Goal: Task Accomplishment & Management: Complete application form

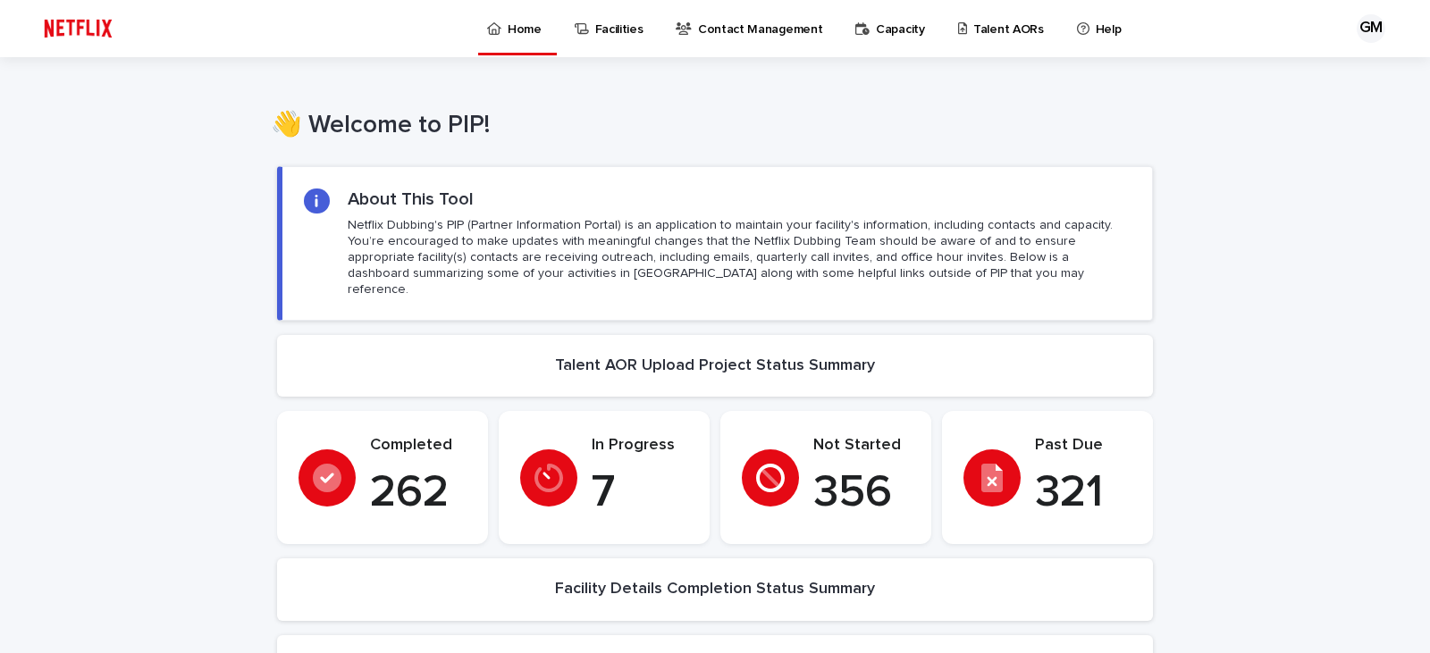
click at [975, 21] on p "Talent AORs" at bounding box center [1008, 19] width 71 height 38
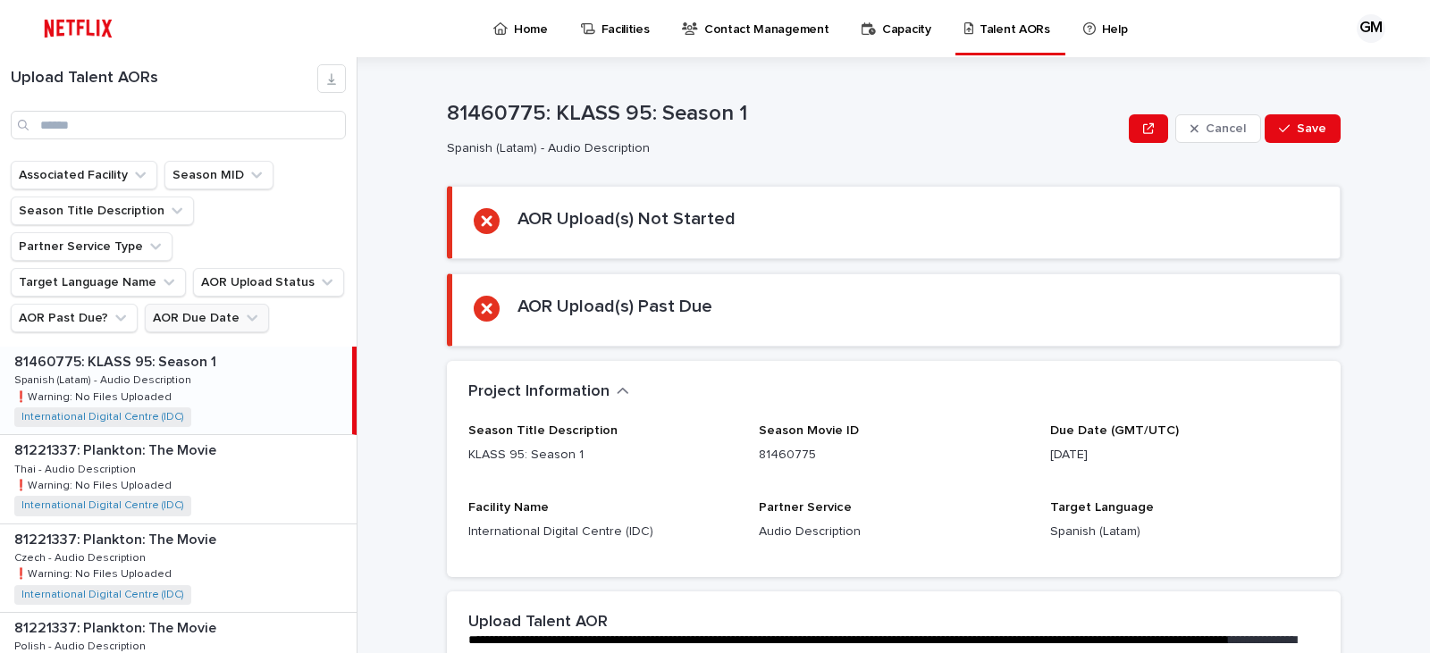
click at [201, 304] on button "AOR Due Date" at bounding box center [207, 318] width 124 height 29
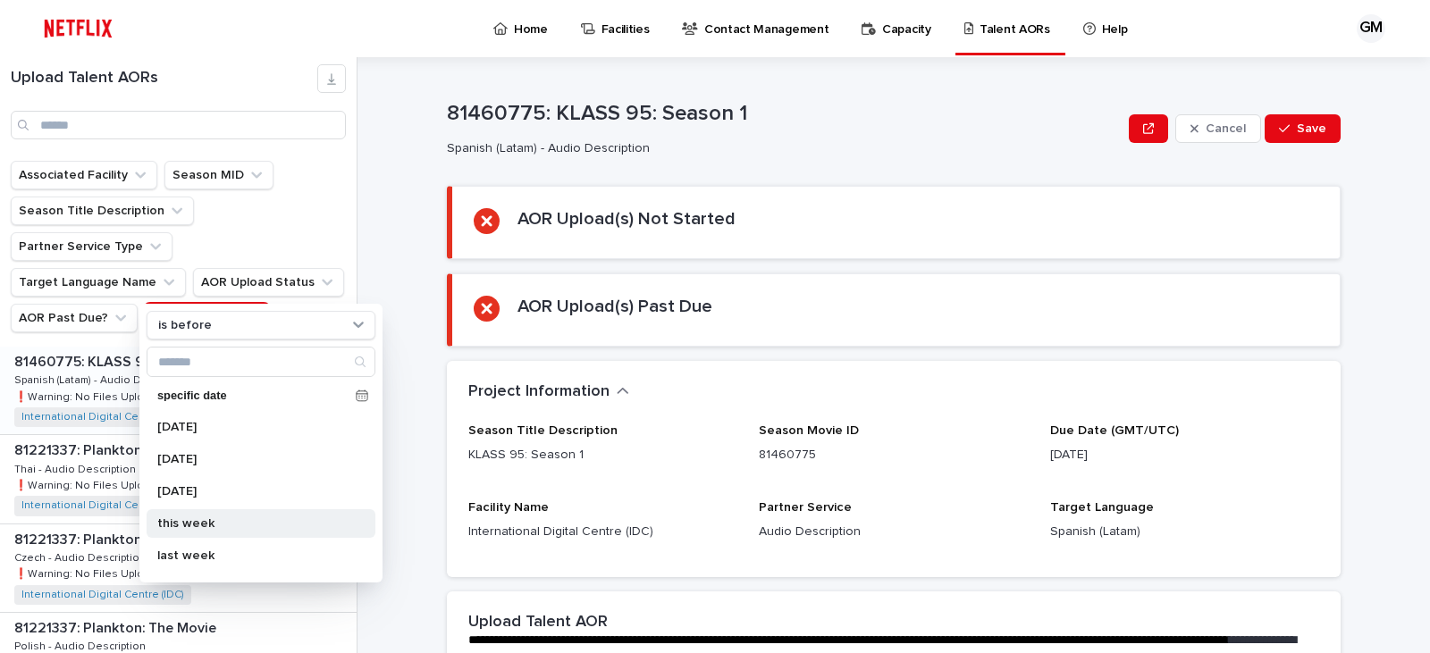
click at [201, 520] on p "this week" at bounding box center [251, 524] width 189 height 13
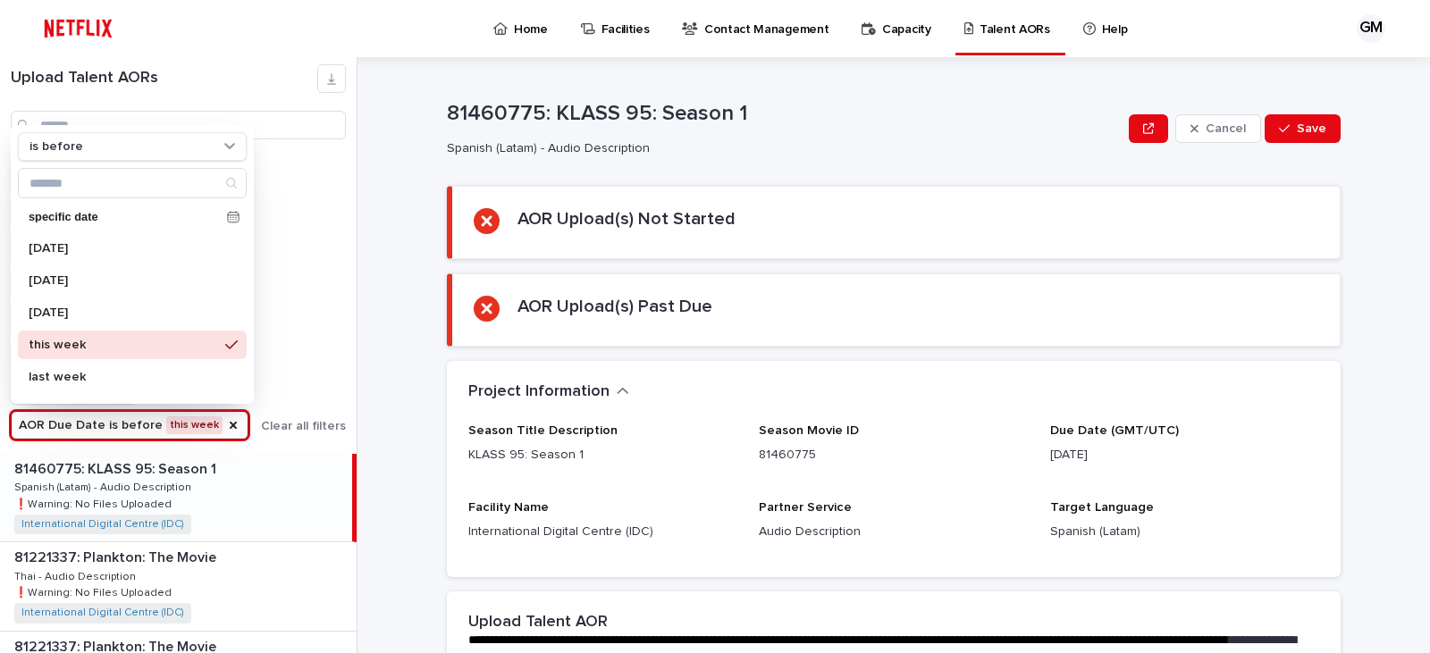
click at [308, 308] on div "Associated Facility Season MID Season Title Description Partner Service Type Ta…" at bounding box center [178, 300] width 335 height 279
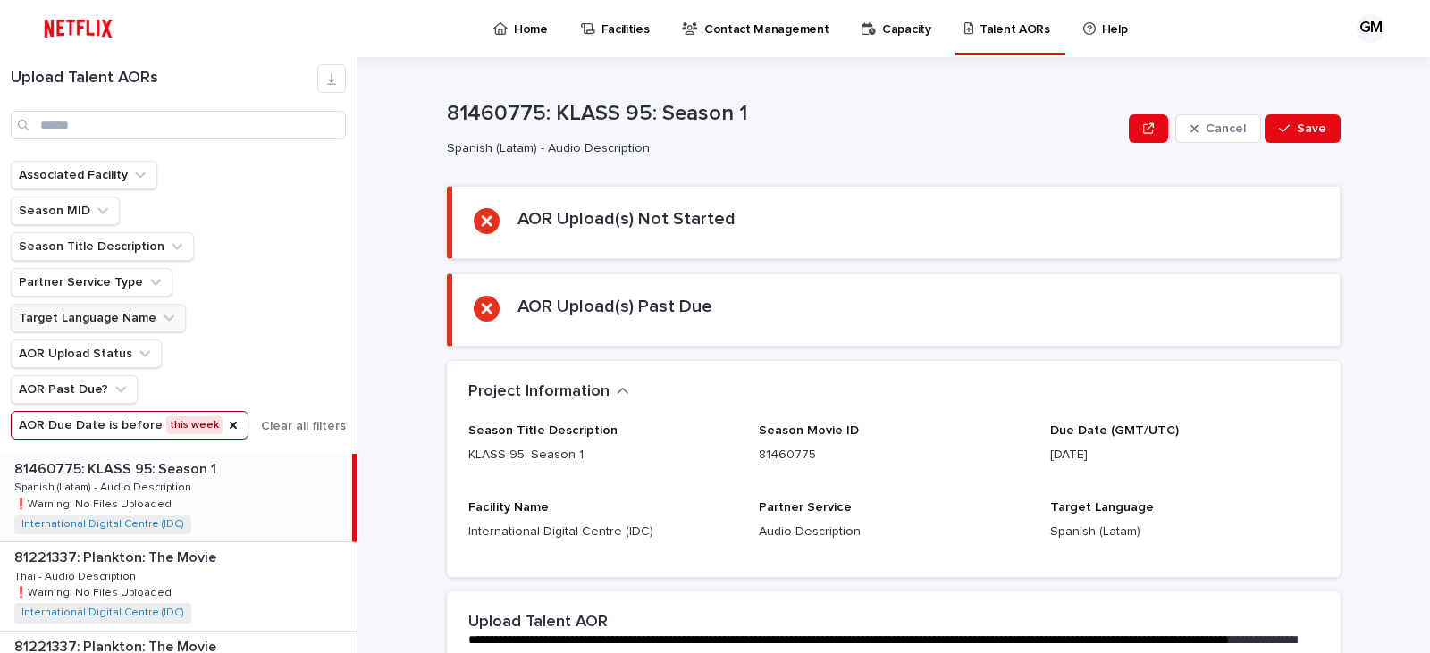
click at [133, 313] on button "Target Language Name" at bounding box center [98, 318] width 175 height 29
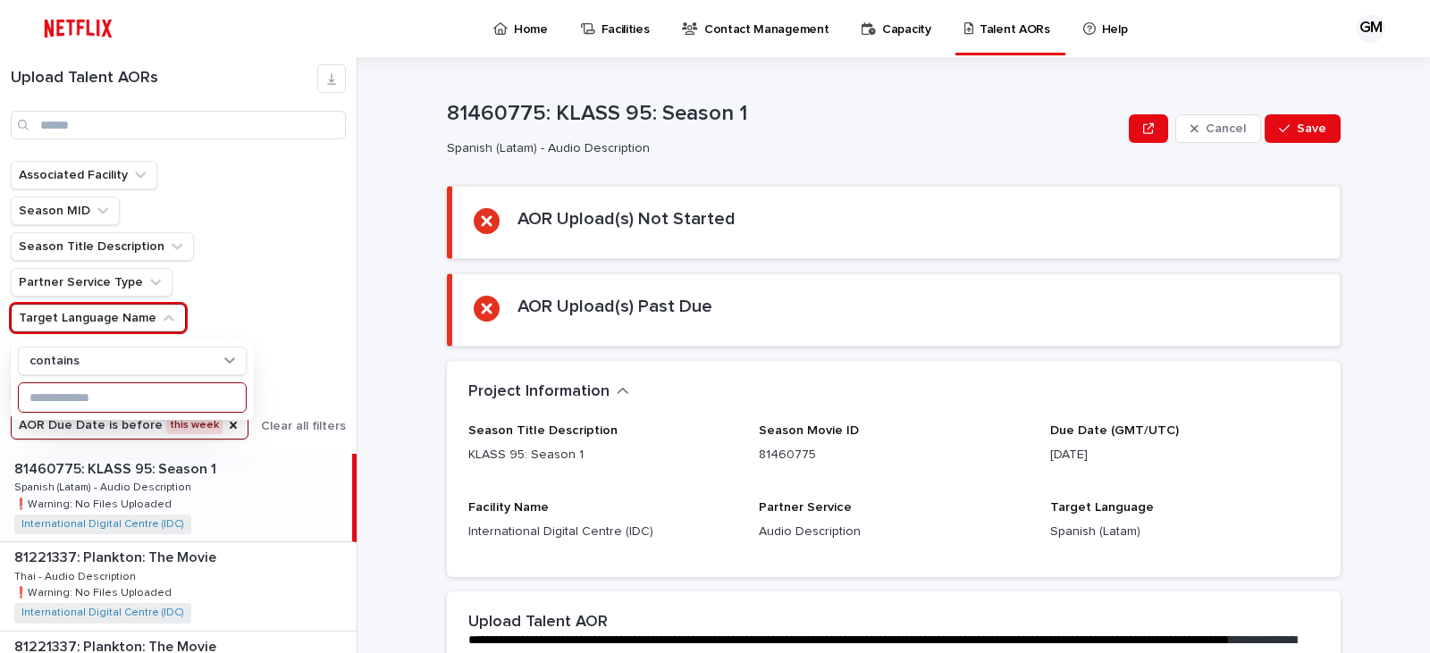
click at [95, 388] on input at bounding box center [132, 397] width 227 height 29
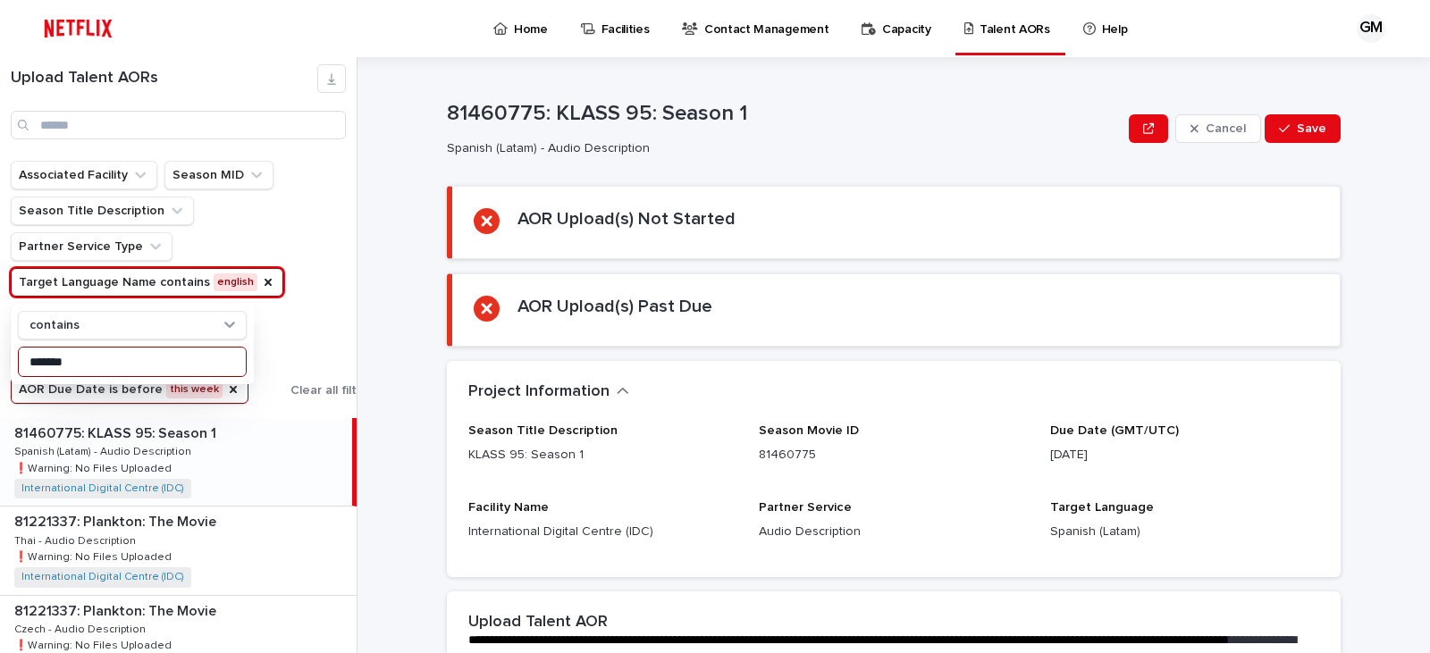
type input "*******"
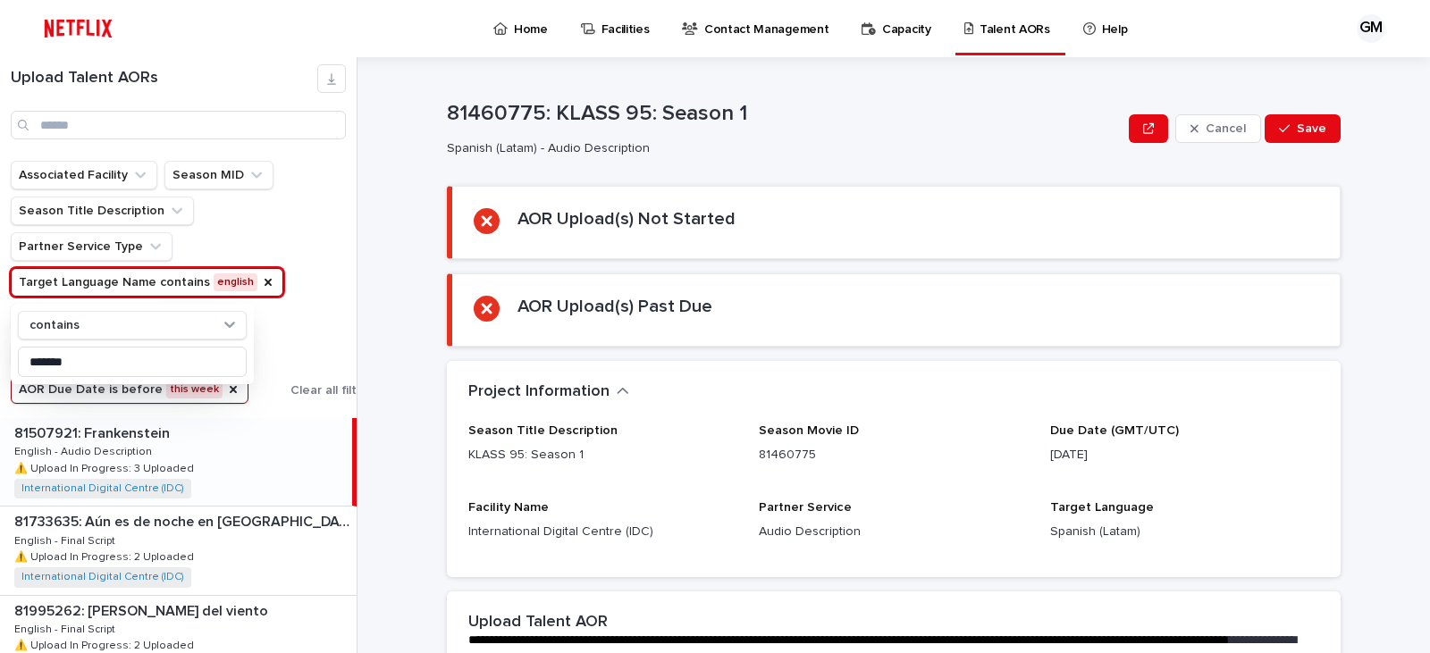
click at [351, 272] on div "Associated Facility Season MID Season Title Description Partner Service Type Ta…" at bounding box center [193, 282] width 365 height 243
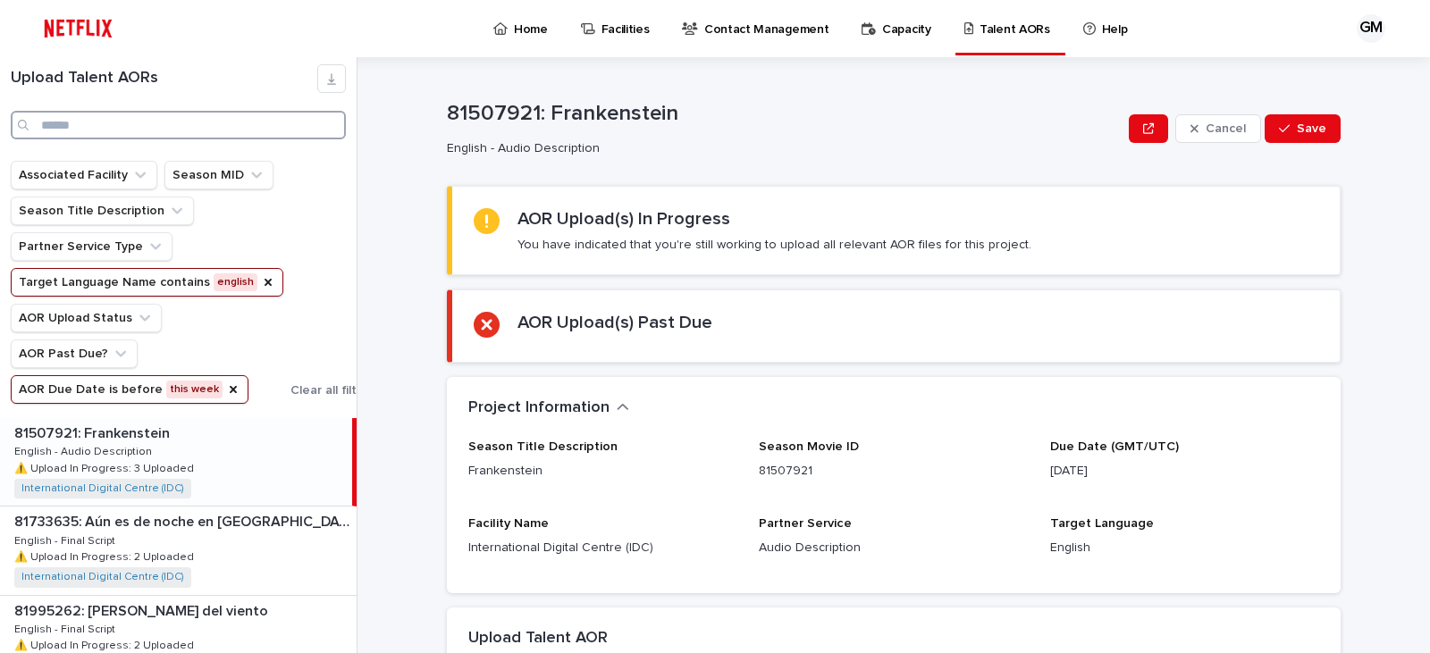
click at [94, 122] on input "Search" at bounding box center [178, 125] width 335 height 29
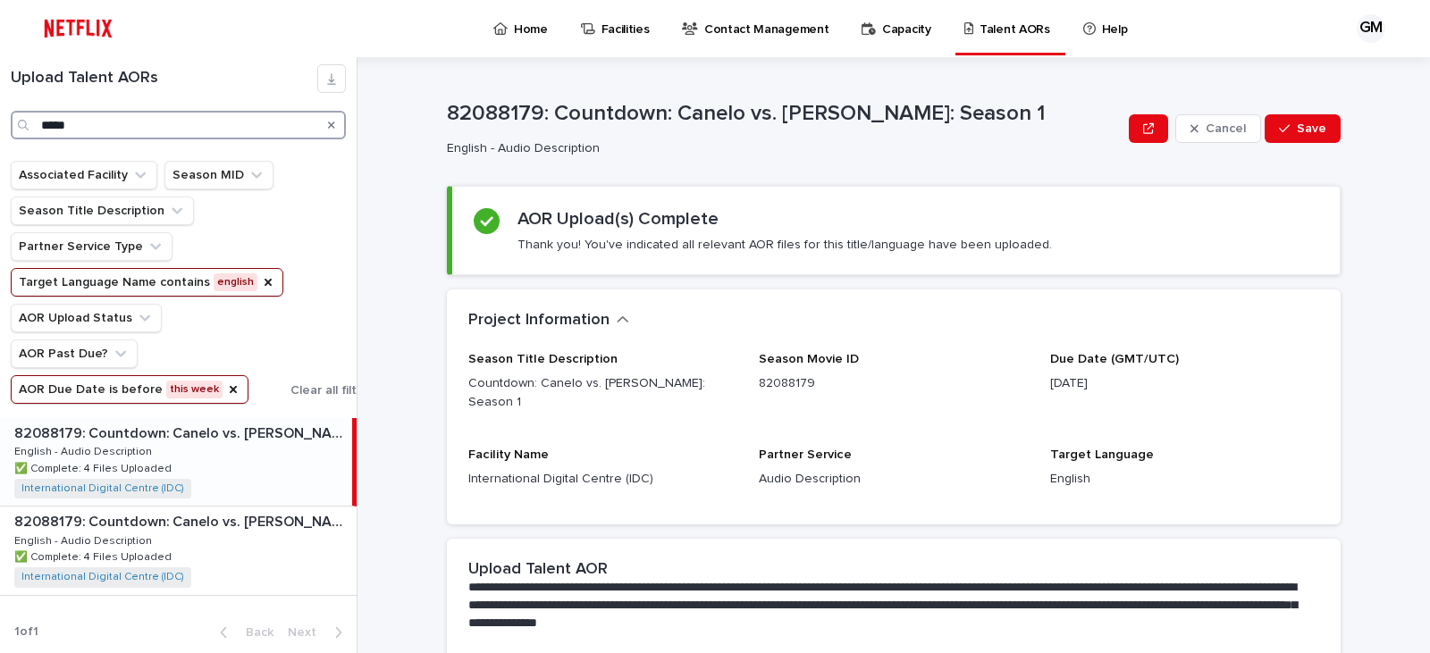
type input "*****"
click at [332, 125] on icon "Search" at bounding box center [331, 125] width 7 height 7
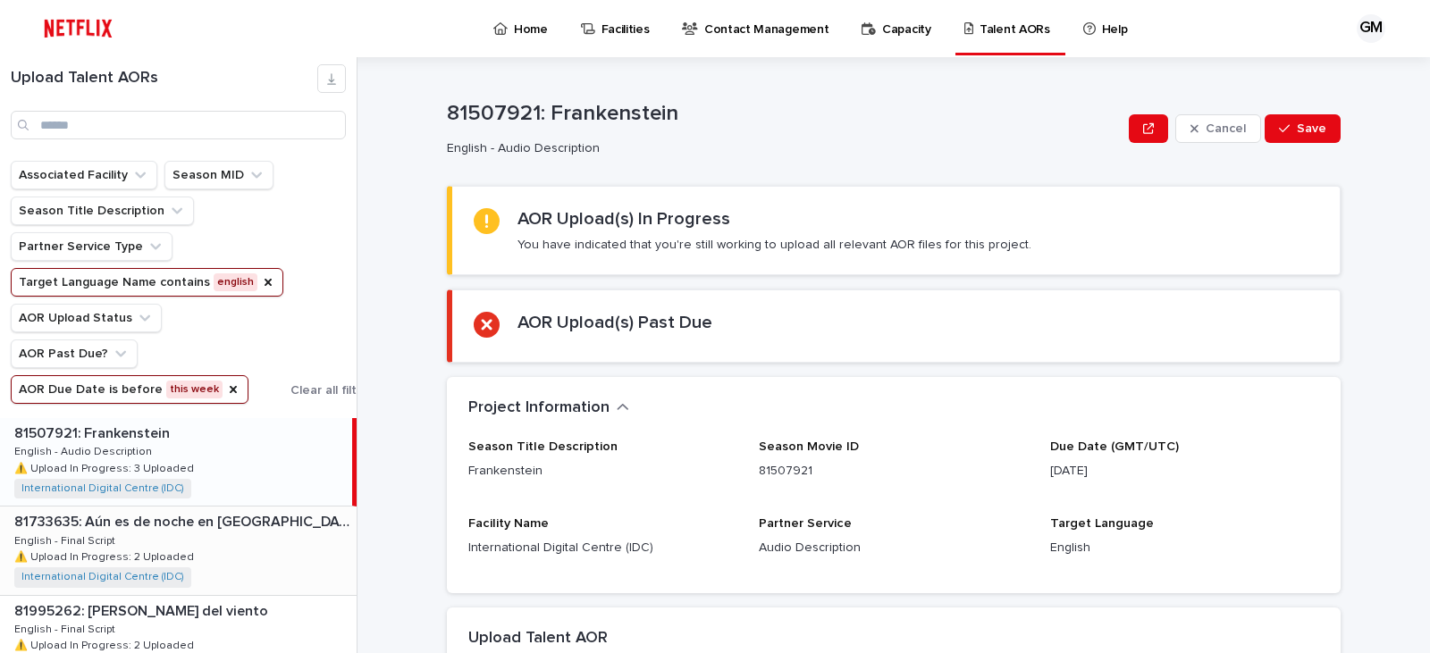
click at [286, 540] on div "81733635: Aún es de noche en [GEOGRAPHIC_DATA] (FKA La hija de la española) 817…" at bounding box center [178, 551] width 357 height 88
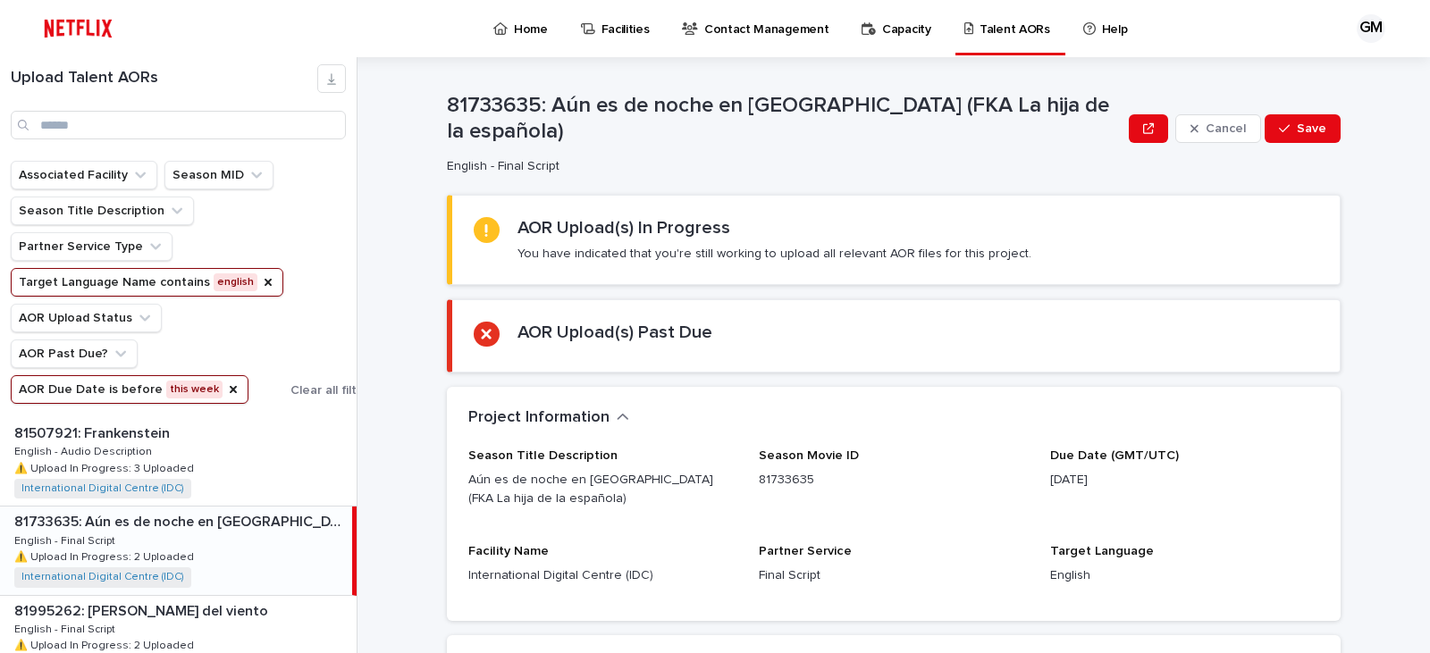
click at [1363, 287] on div "81733635: Aún es de noche en [GEOGRAPHIC_DATA] (FKA La hija de la española) Can…" at bounding box center [904, 355] width 1051 height 596
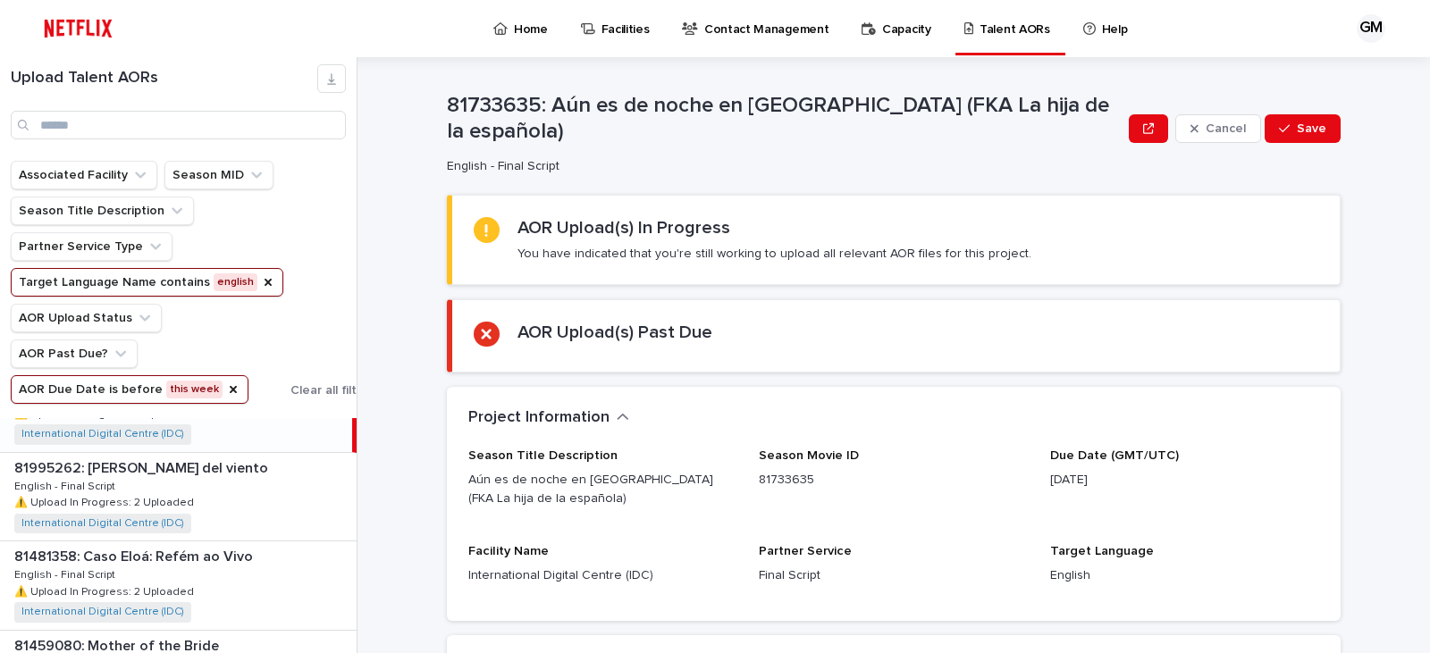
scroll to position [179, 0]
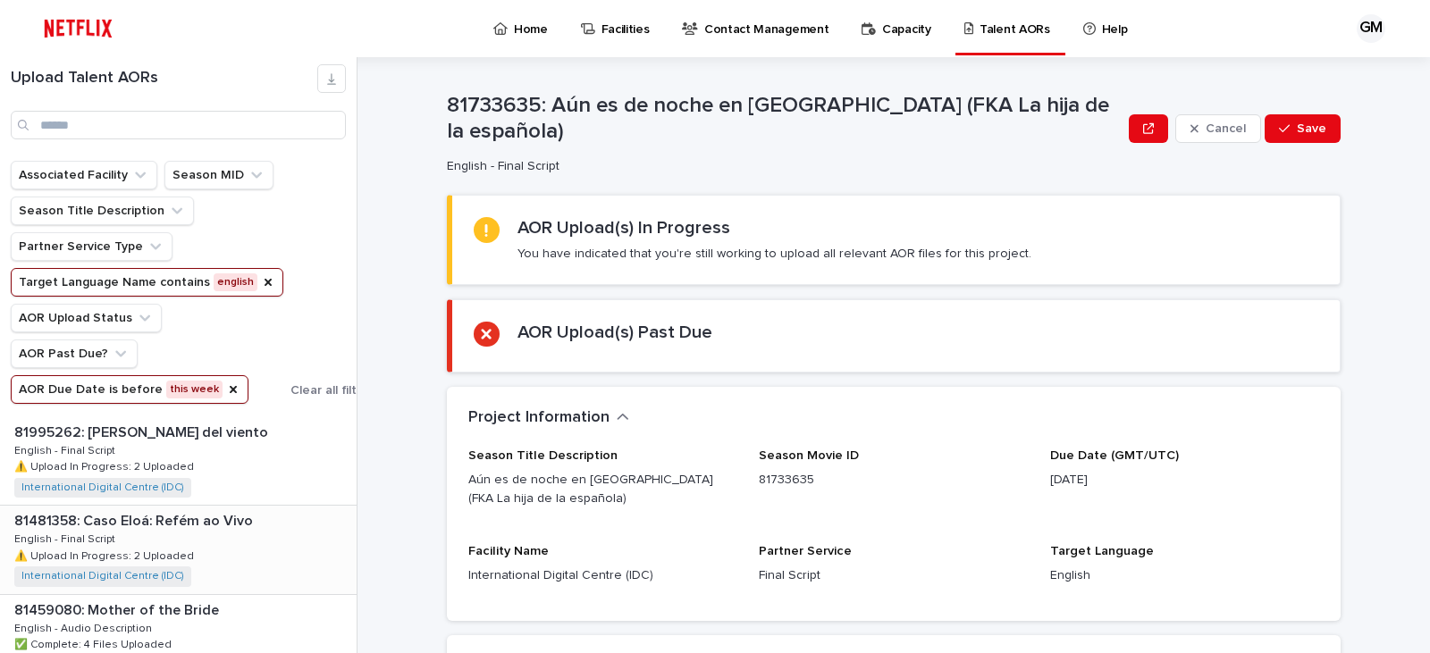
click at [286, 548] on div "81481358: Caso Eloá: Refém ao Vivo 81481358: Caso Eloá: Refém ao Vivo English -…" at bounding box center [178, 550] width 357 height 88
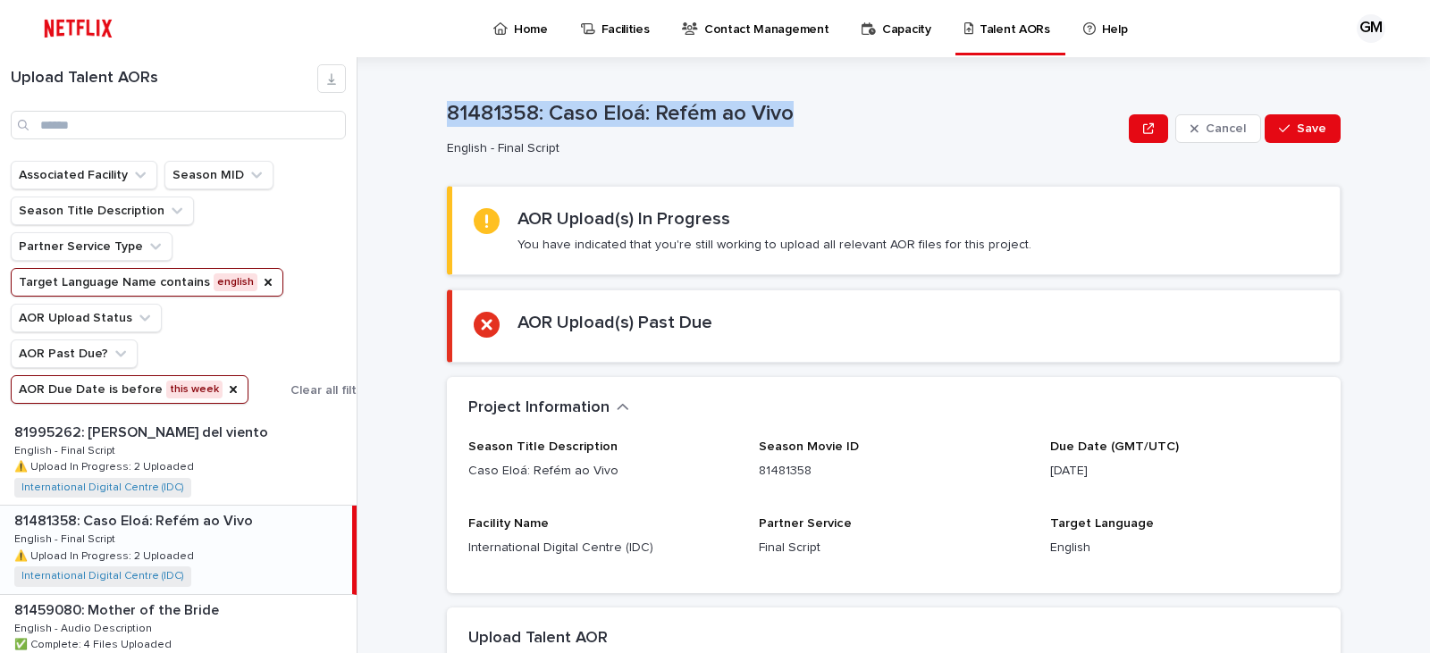
drag, startPoint x: 784, startPoint y: 114, endPoint x: 435, endPoint y: 114, distance: 348.6
click at [435, 114] on div "**********" at bounding box center [904, 355] width 1051 height 596
copy p "81481358: Caso Eloá: Refém ao Vivo"
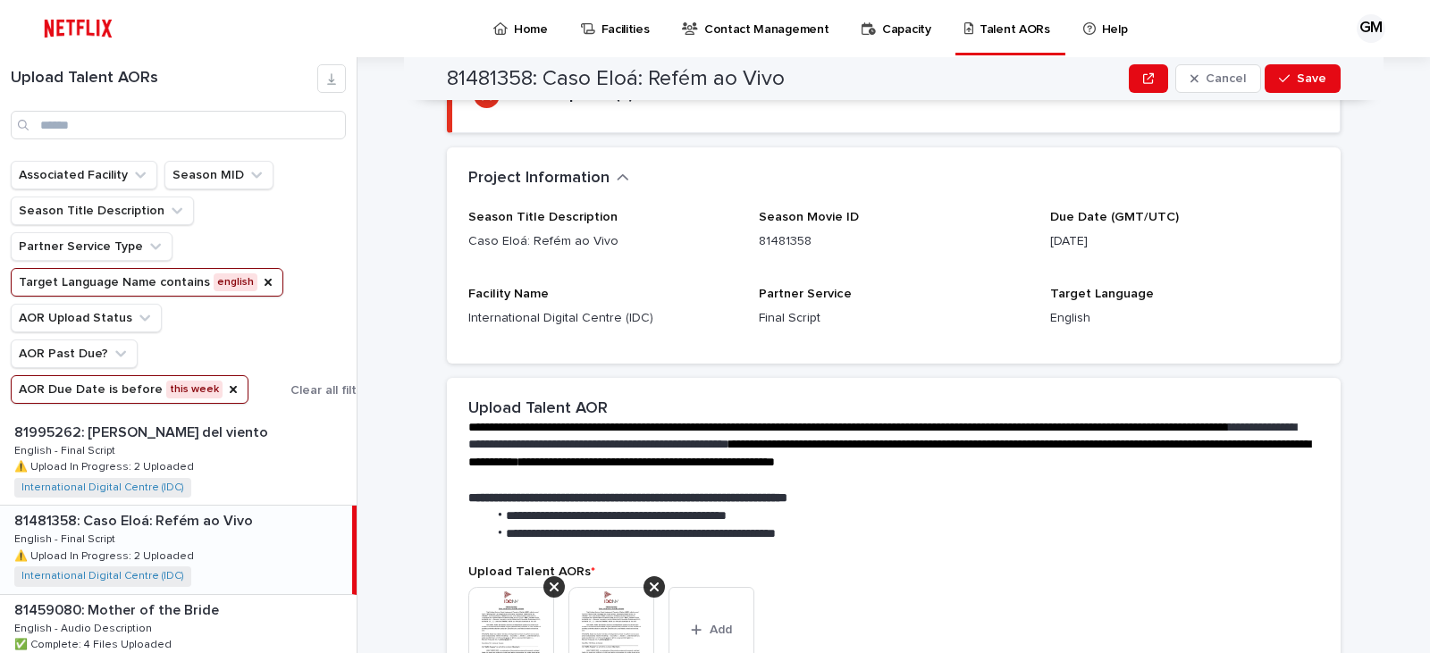
scroll to position [66, 0]
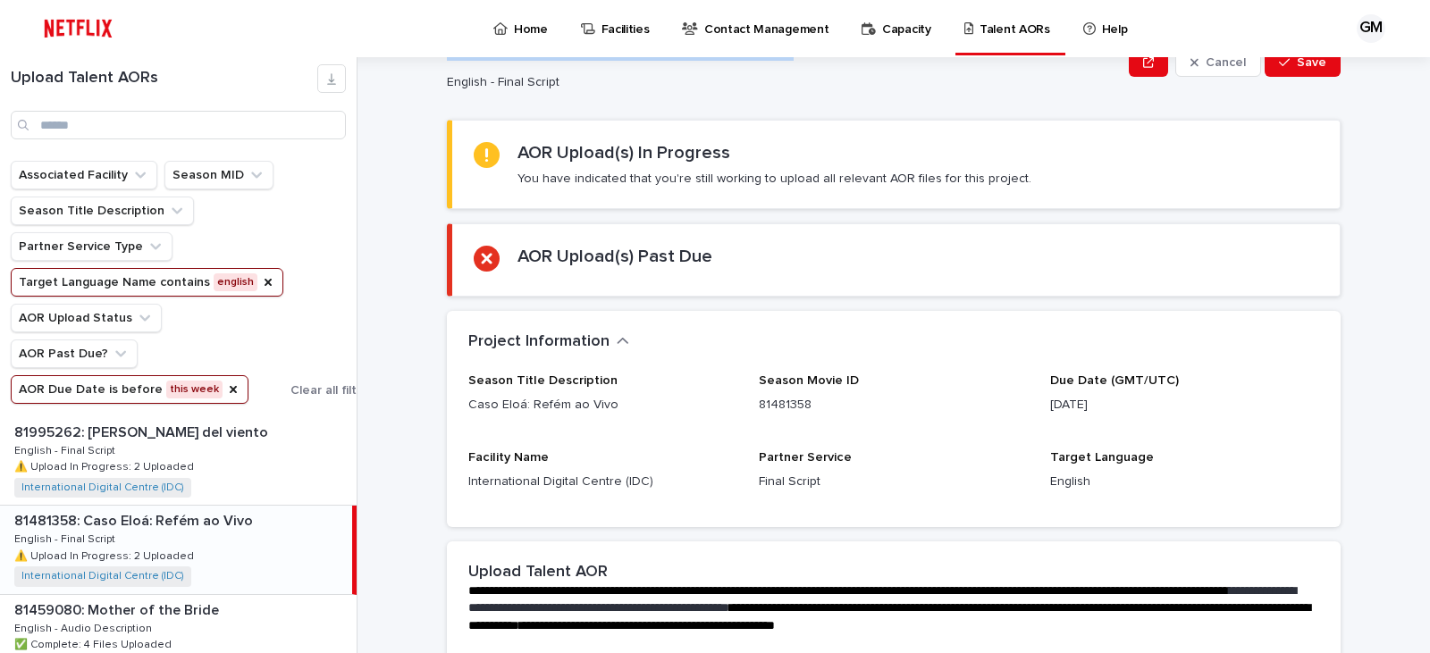
click at [1102, 26] on p "Help" at bounding box center [1115, 19] width 26 height 38
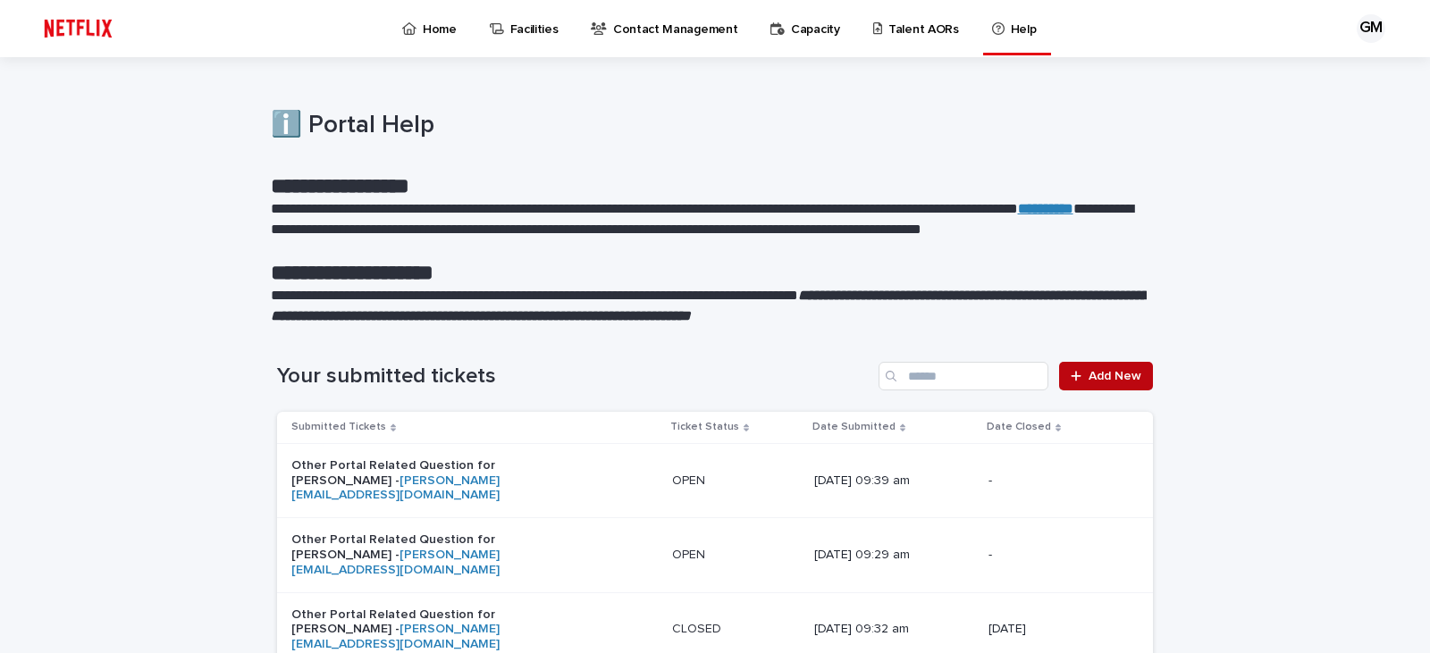
click at [1111, 368] on link "Add New" at bounding box center [1106, 376] width 94 height 29
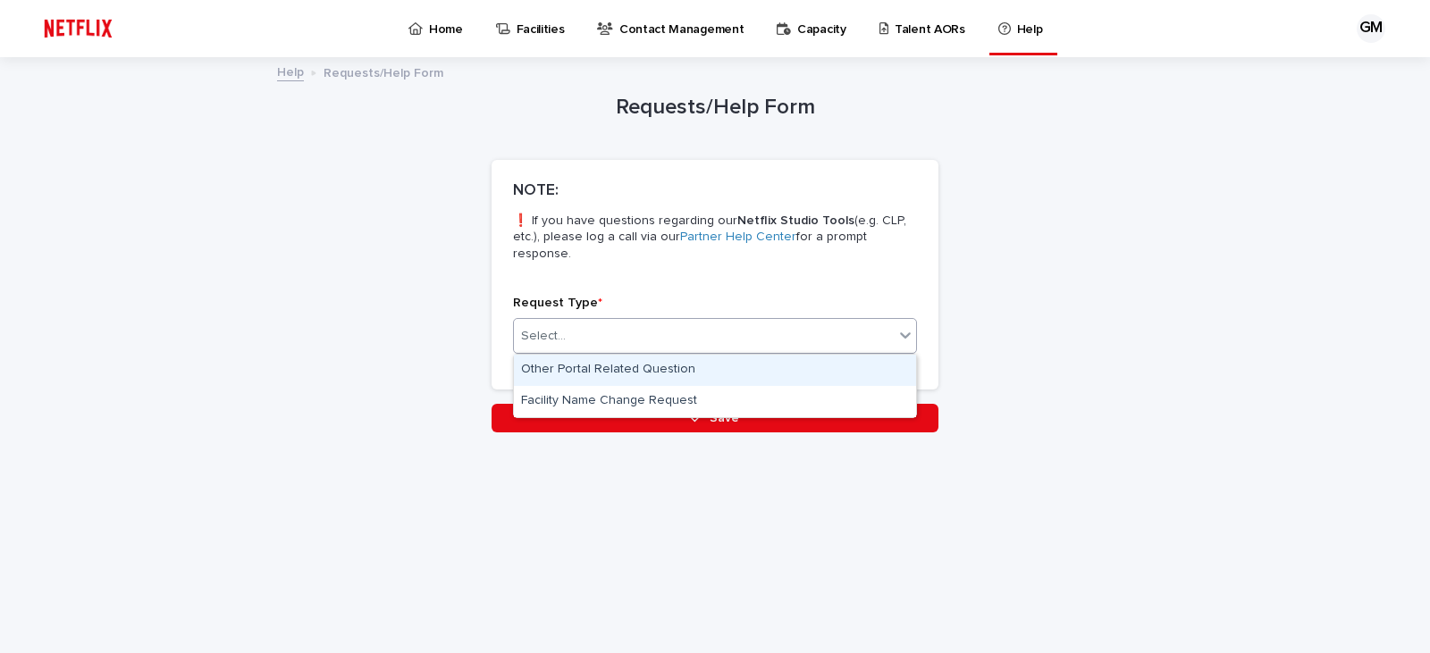
click at [724, 326] on div "Select..." at bounding box center [704, 336] width 380 height 29
click at [638, 374] on div "Other Portal Related Question" at bounding box center [715, 370] width 402 height 31
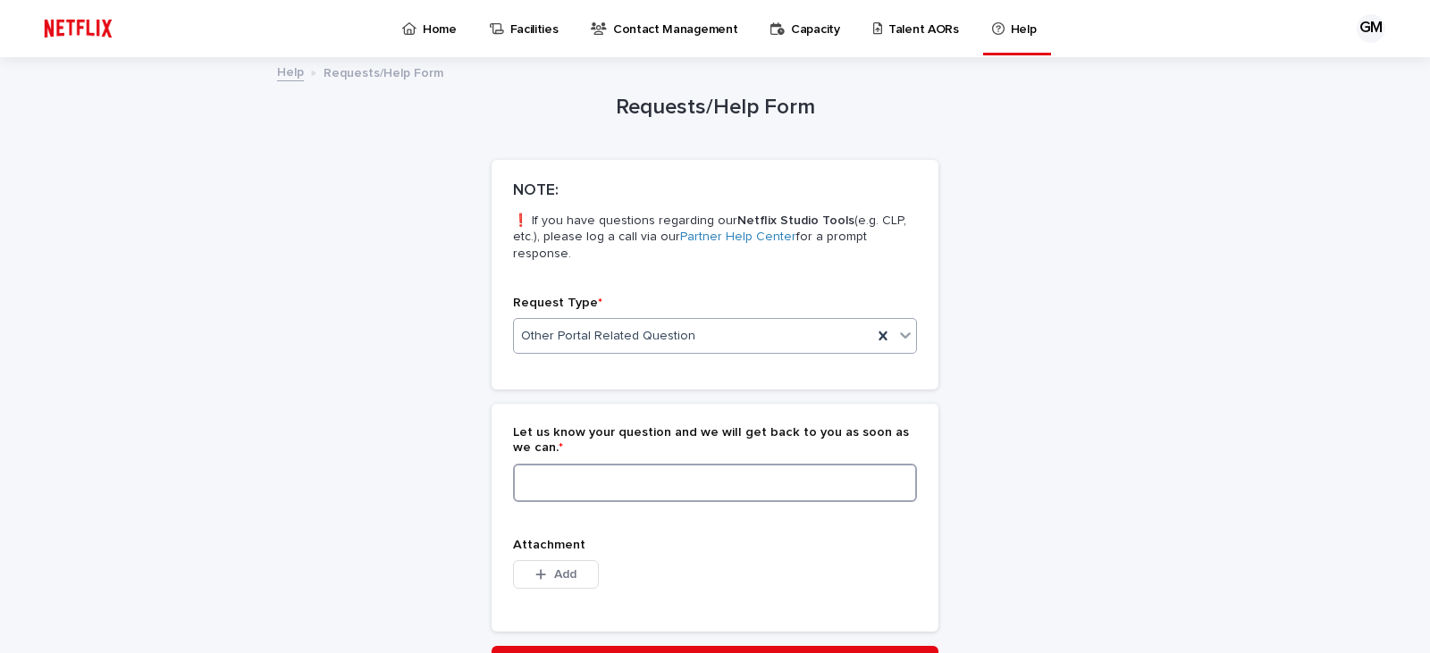
click at [535, 473] on textarea at bounding box center [715, 483] width 404 height 38
paste textarea "**********"
click at [522, 484] on textarea "**********" at bounding box center [715, 483] width 404 height 38
click at [730, 485] on textarea "**********" at bounding box center [715, 483] width 404 height 38
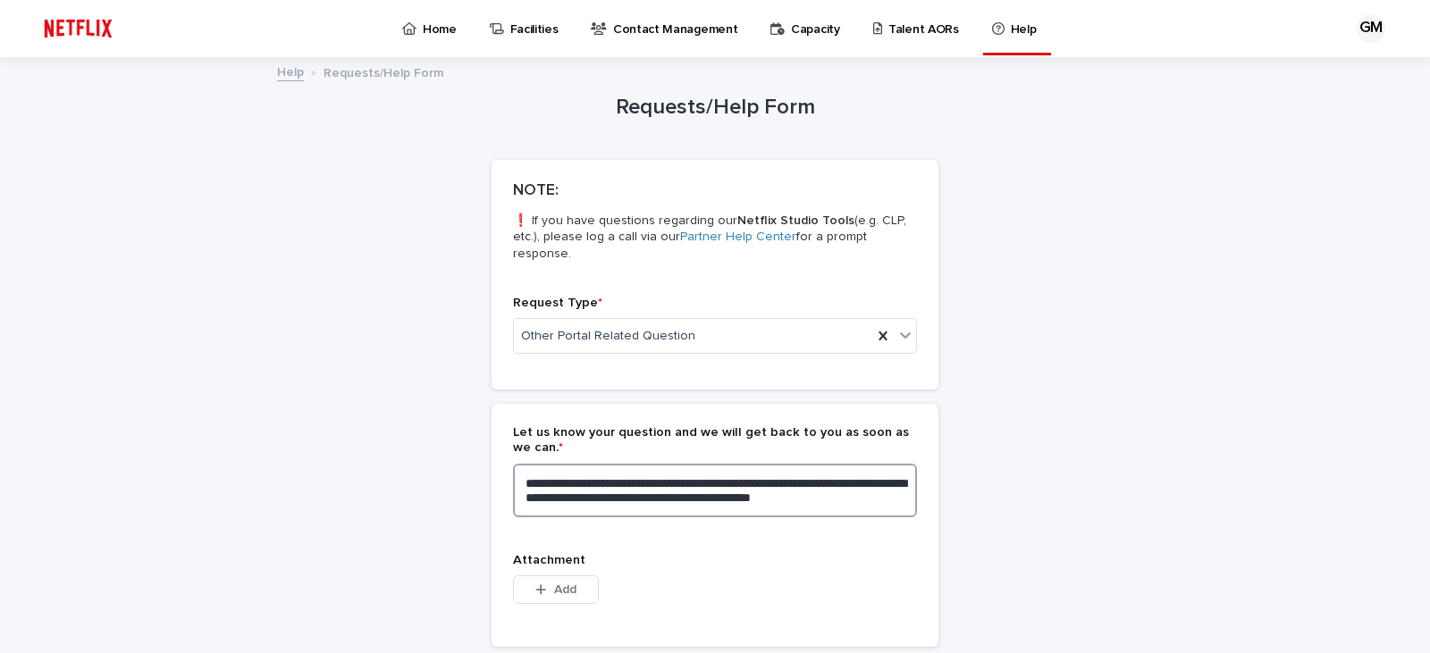
click at [720, 502] on textarea "**********" at bounding box center [715, 491] width 404 height 54
click at [634, 515] on textarea "**********" at bounding box center [715, 498] width 404 height 68
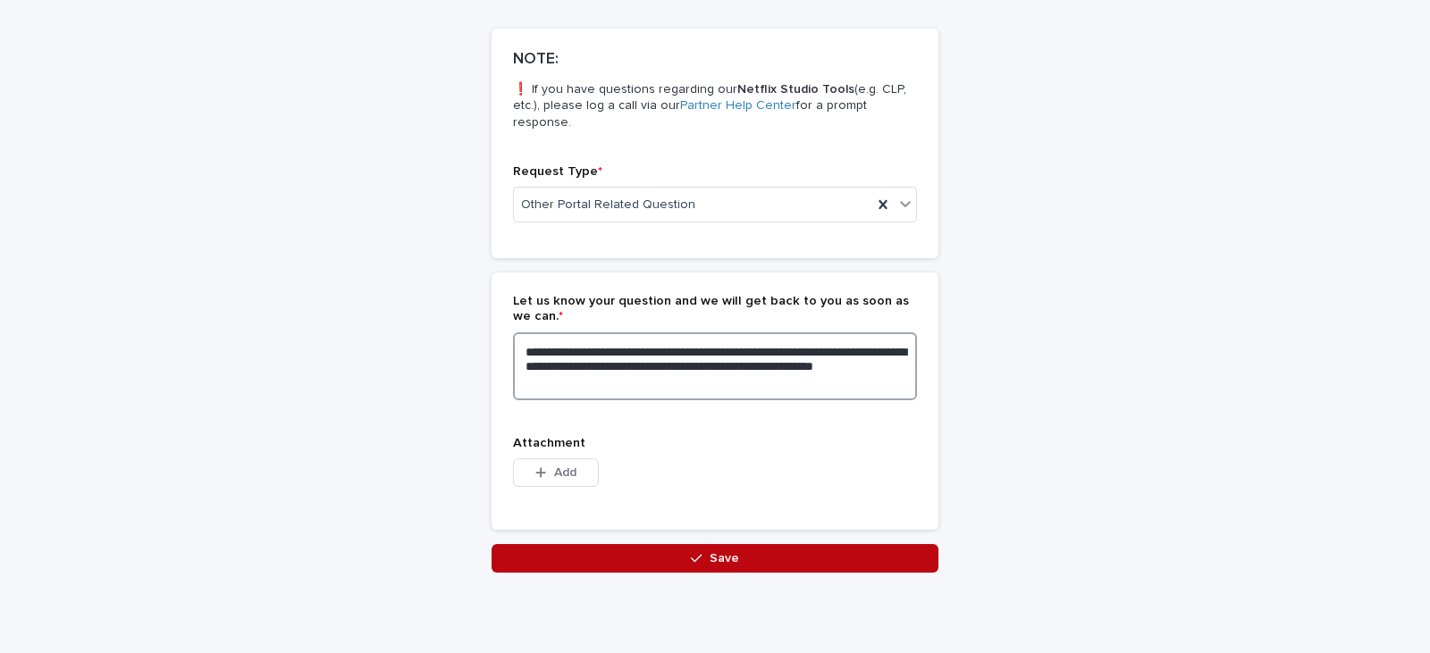
type textarea "**********"
click at [779, 557] on button "Save" at bounding box center [715, 558] width 447 height 29
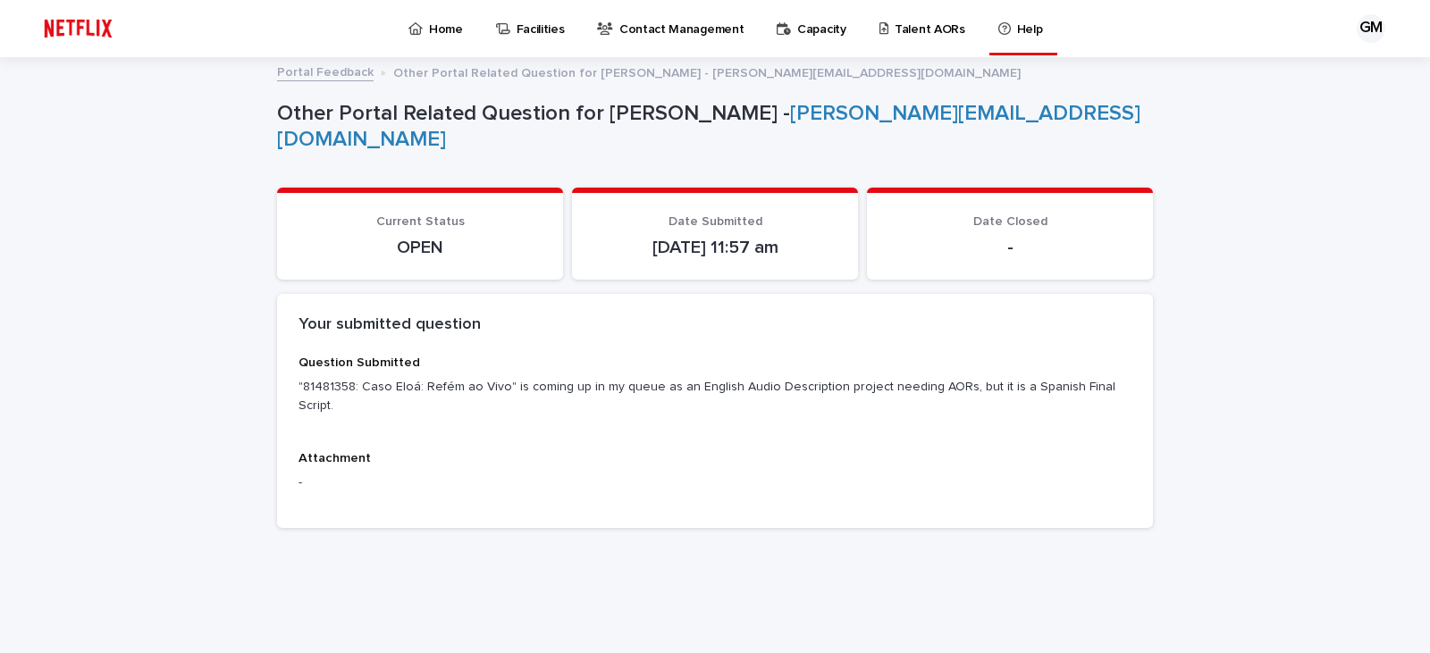
click at [444, 24] on p "Home" at bounding box center [446, 19] width 34 height 38
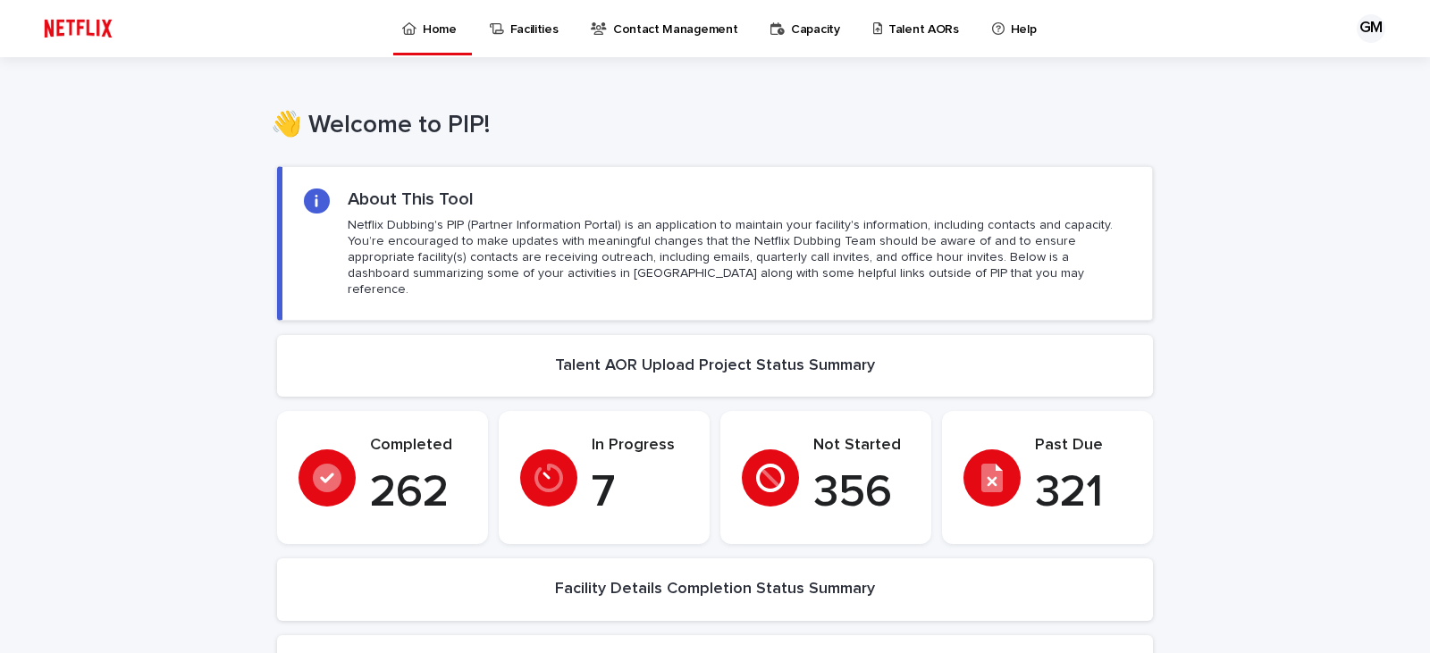
click at [898, 21] on p "Talent AORs" at bounding box center [923, 19] width 71 height 38
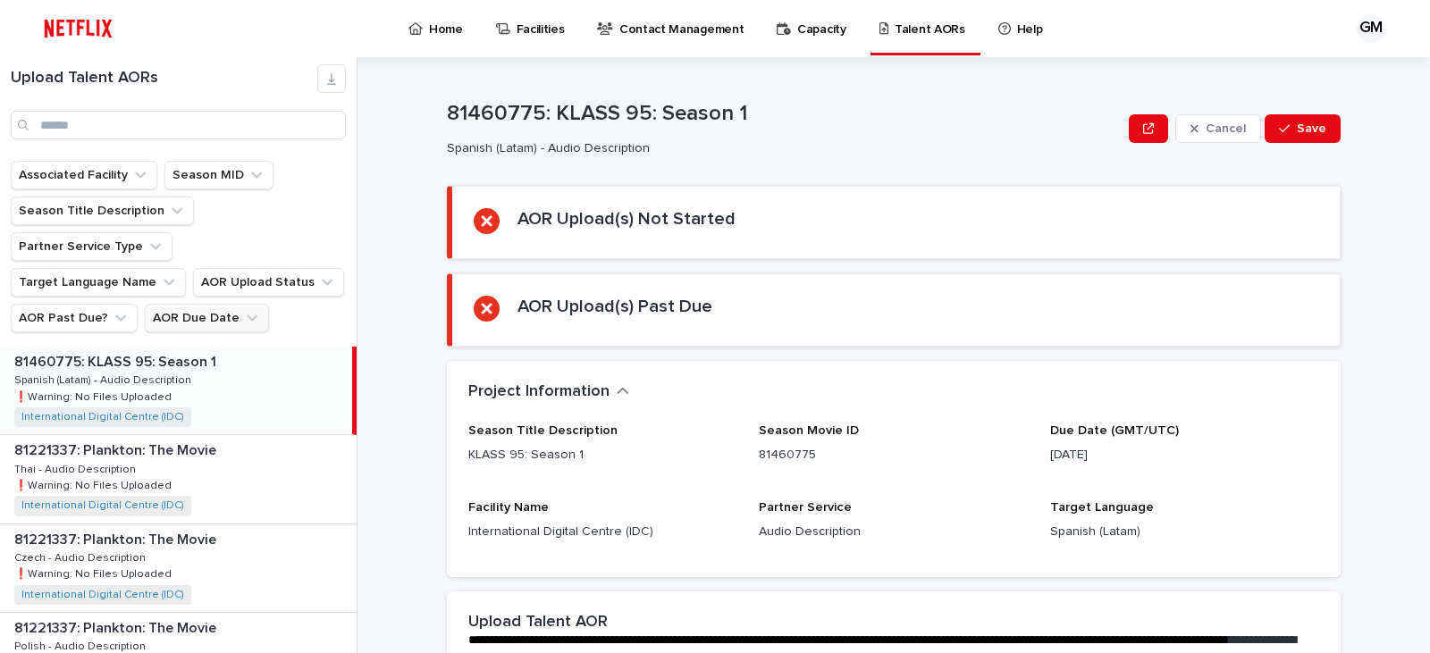
click at [243, 309] on icon "AOR Due Date" at bounding box center [252, 318] width 18 height 18
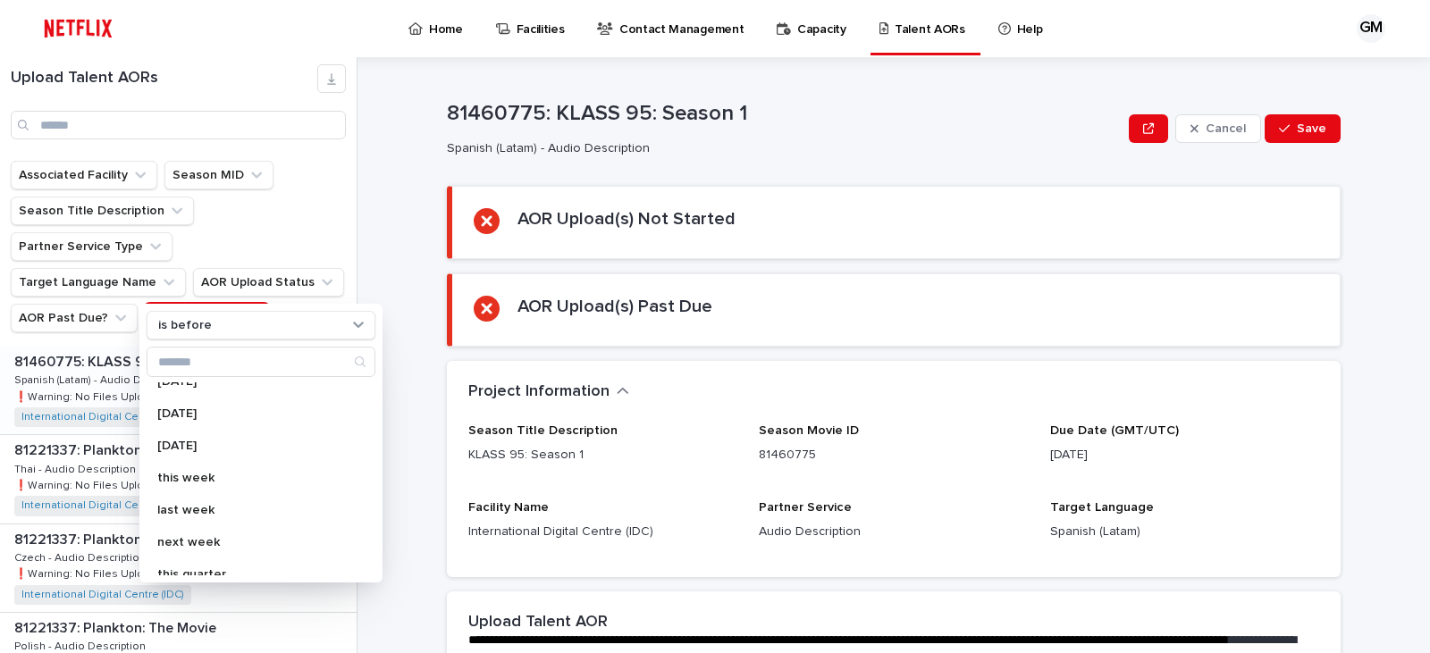
scroll to position [94, 0]
click at [236, 486] on div "next week" at bounding box center [261, 494] width 229 height 29
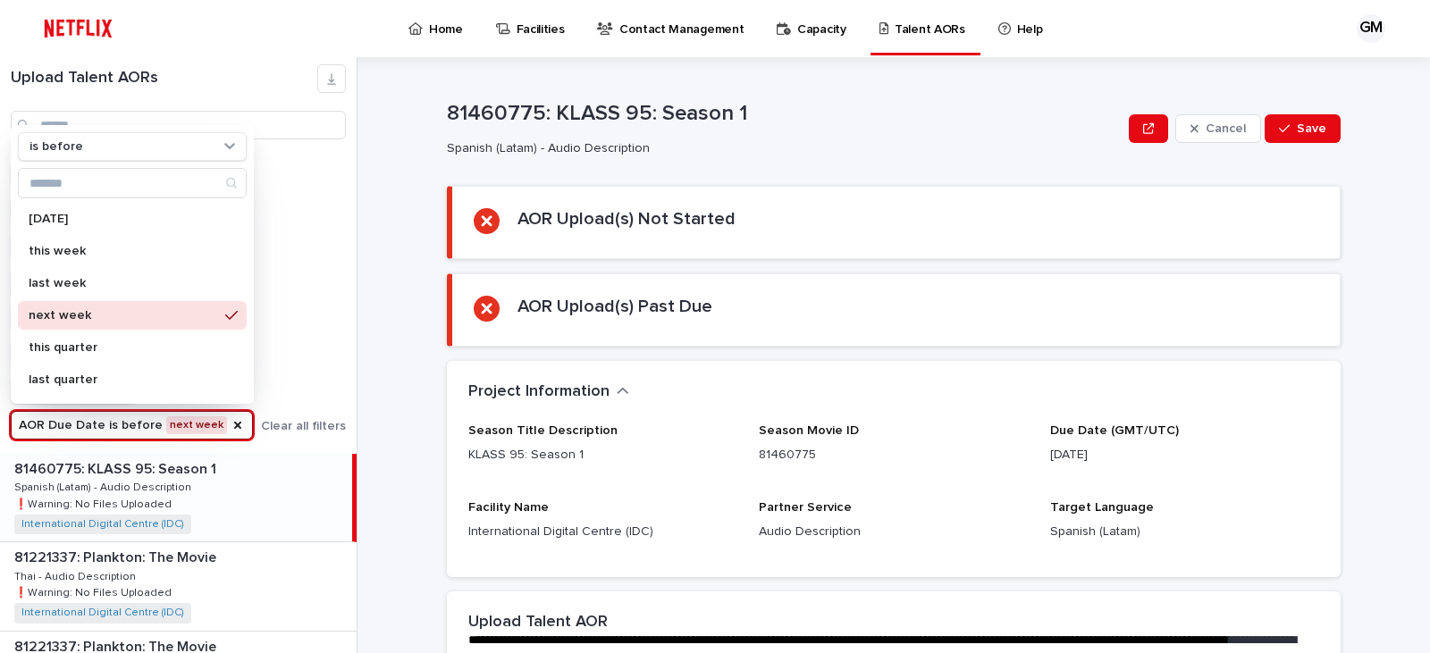
click at [375, 296] on div "Upload Talent AORs Associated Facility Season MID Season Title Description Part…" at bounding box center [715, 355] width 1430 height 596
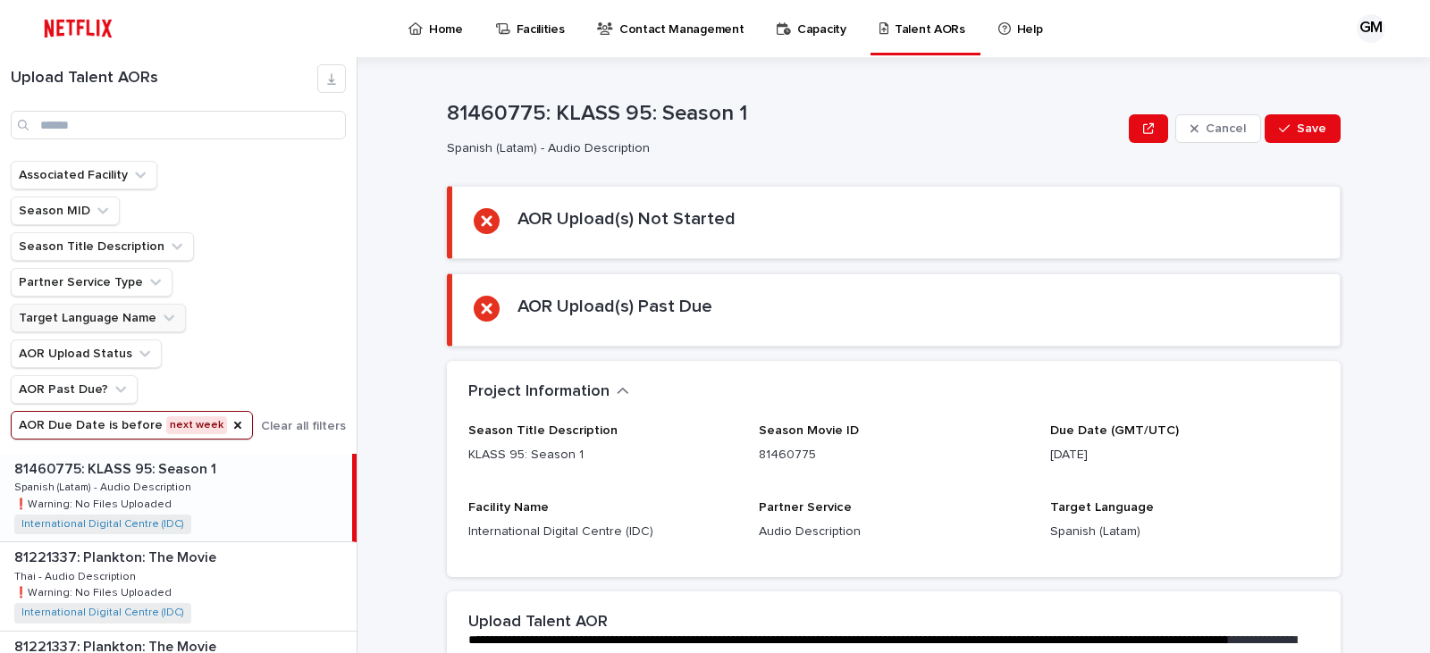
click at [121, 311] on button "Target Language Name" at bounding box center [98, 318] width 175 height 29
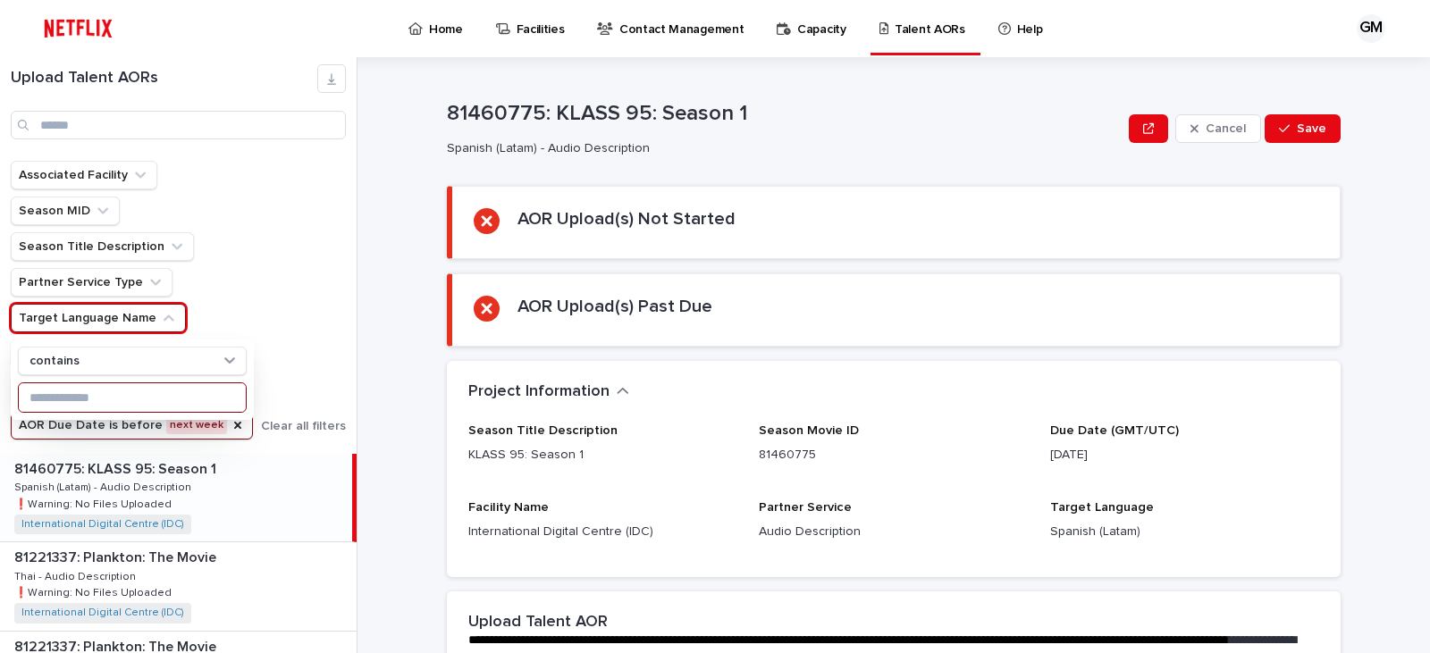
click at [87, 396] on input at bounding box center [132, 397] width 227 height 29
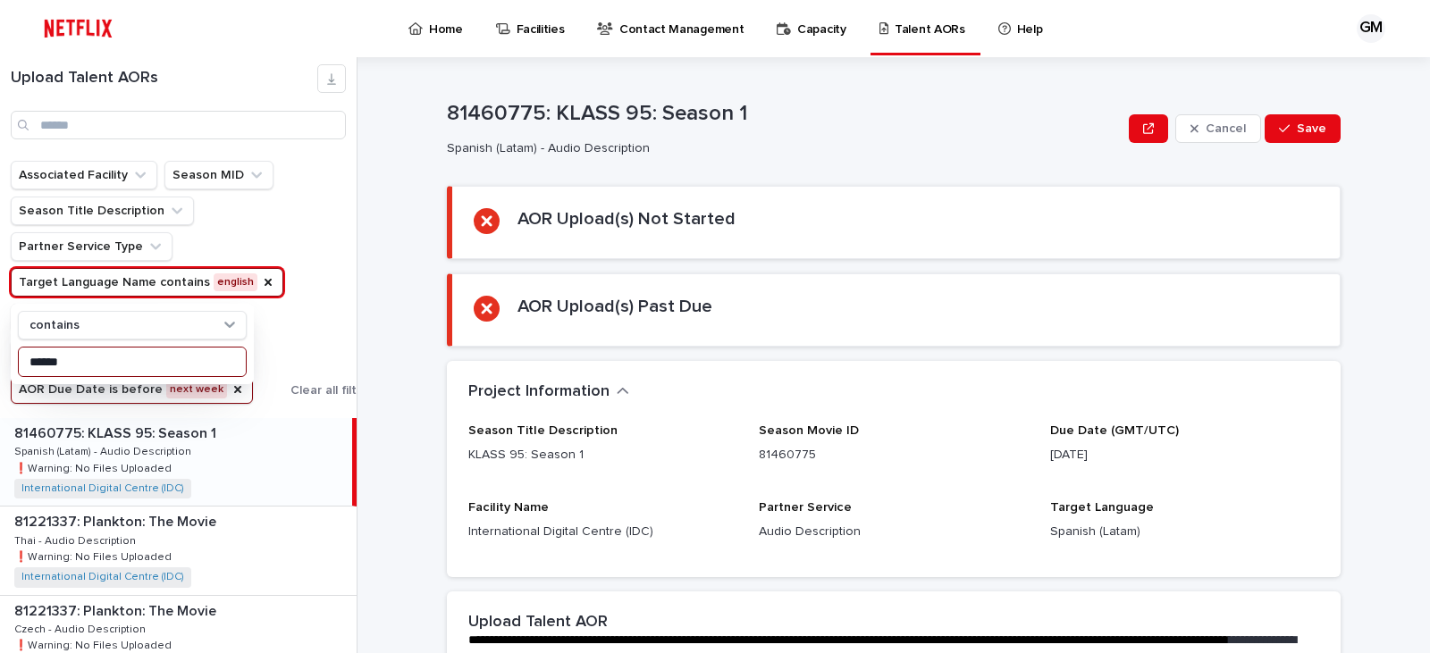
type input "*******"
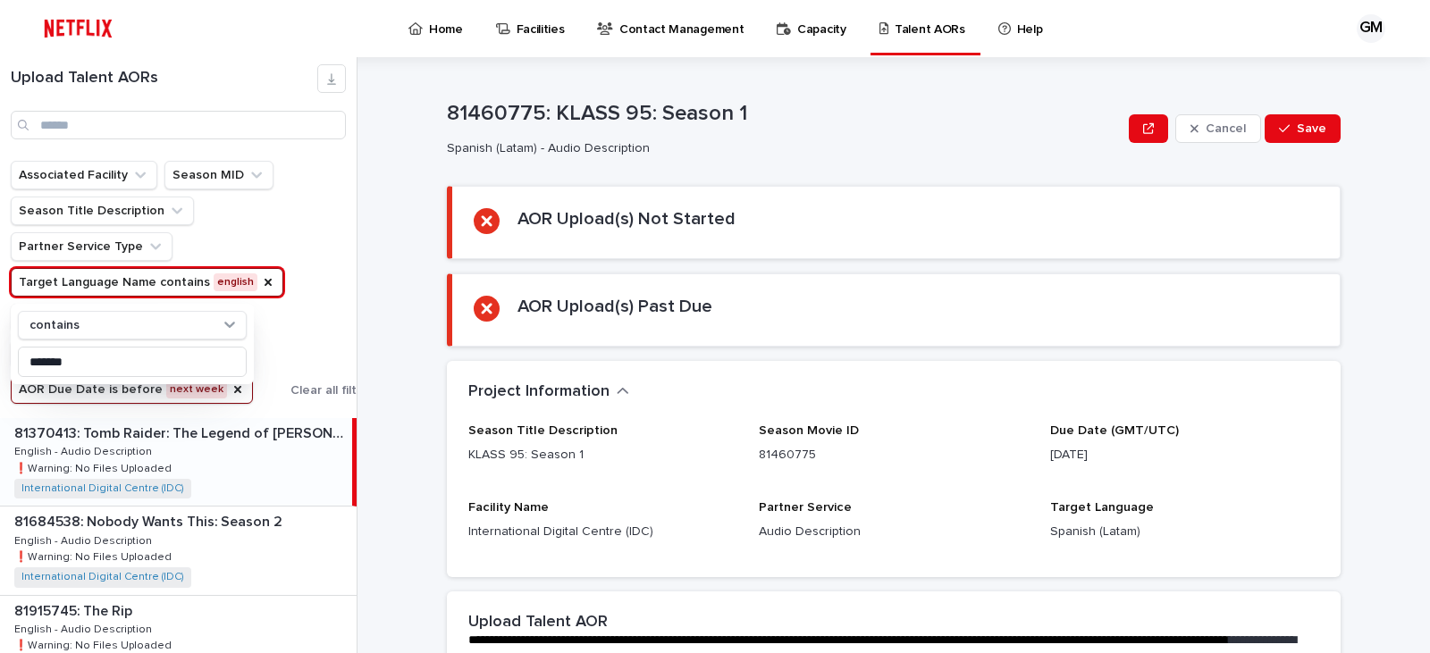
click at [331, 312] on div "Associated Facility Season MID Season Title Description Partner Service Type Ta…" at bounding box center [193, 282] width 365 height 243
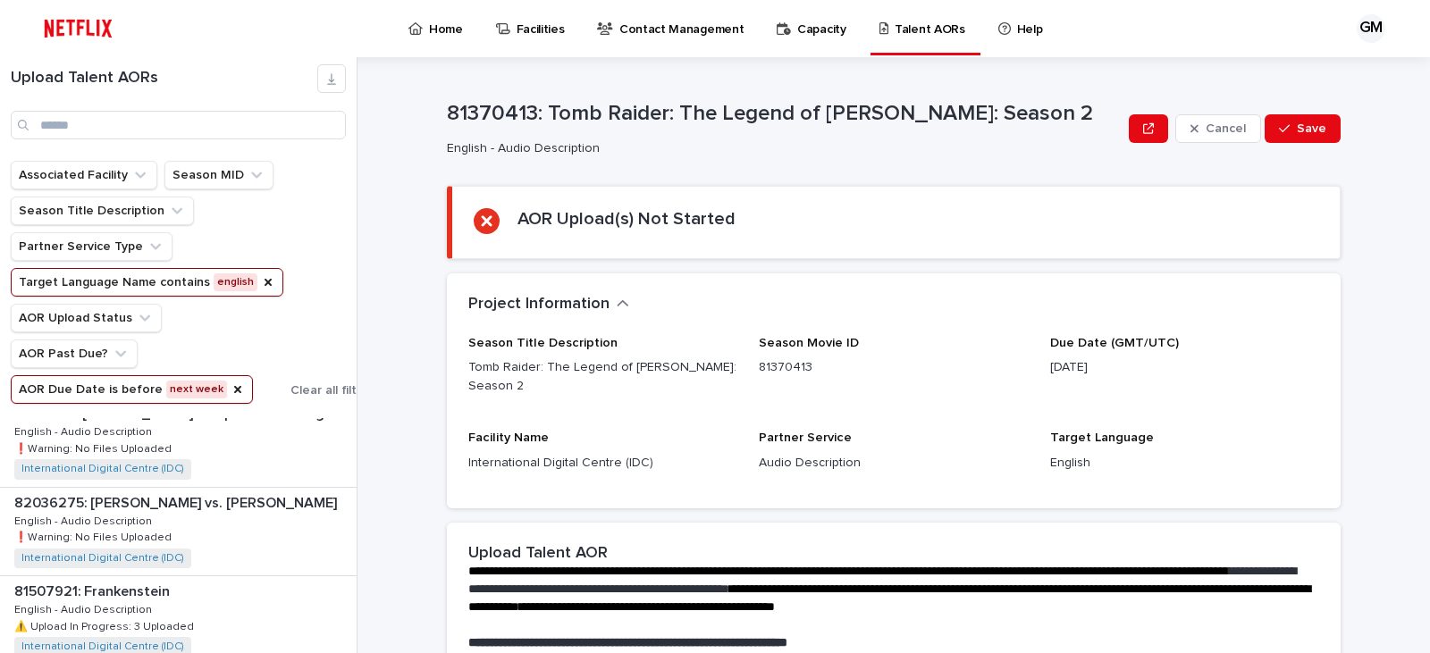
scroll to position [310, 0]
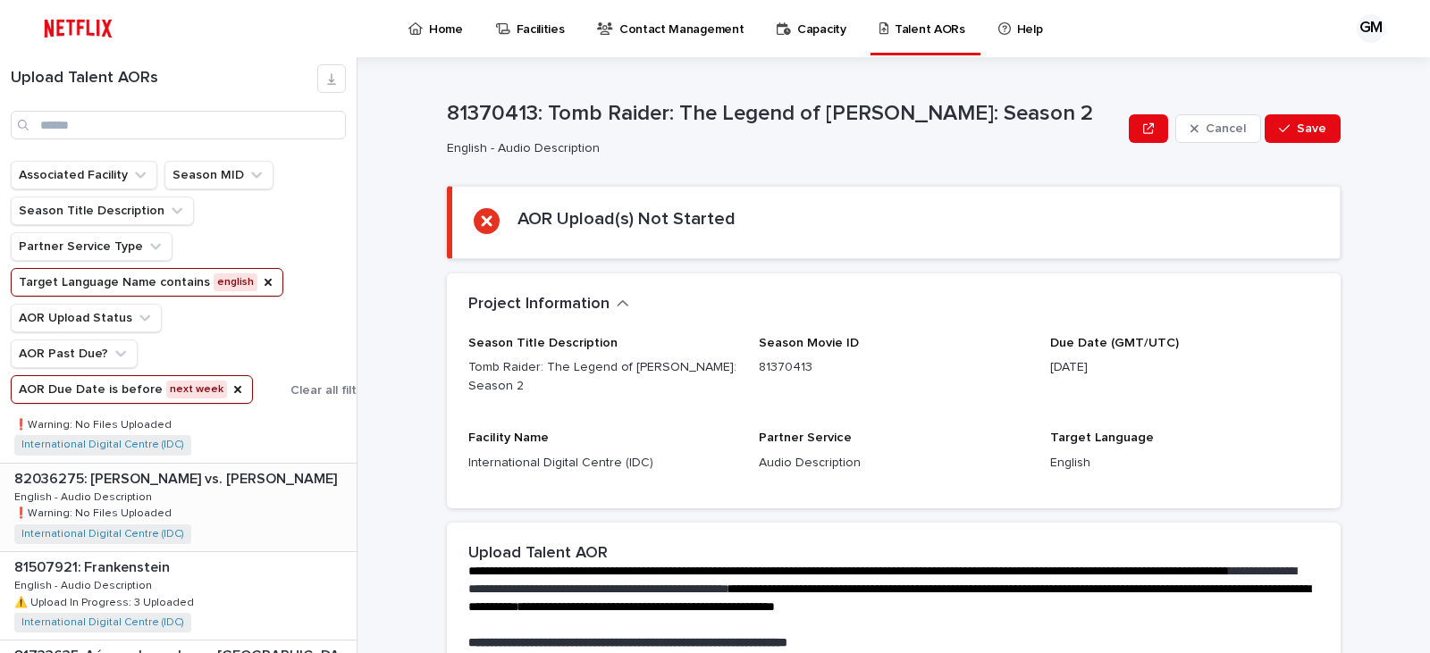
click at [261, 501] on div "82036275: [PERSON_NAME] vs. [PERSON_NAME] 82036275: [PERSON_NAME] vs. [PERSON_N…" at bounding box center [178, 508] width 357 height 88
click at [261, 501] on div "82036275: [PERSON_NAME] vs. [PERSON_NAME] 82036275: [PERSON_NAME] vs. [PERSON_N…" at bounding box center [176, 508] width 352 height 88
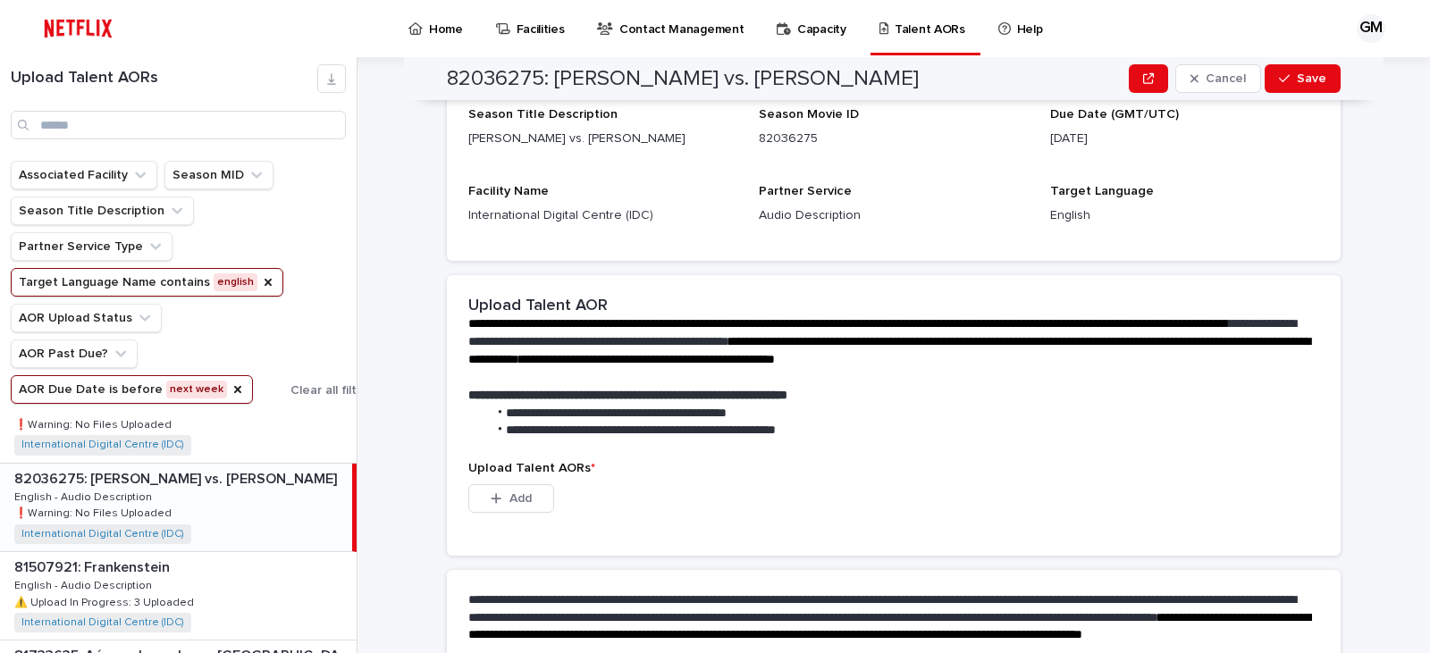
scroll to position [256, 0]
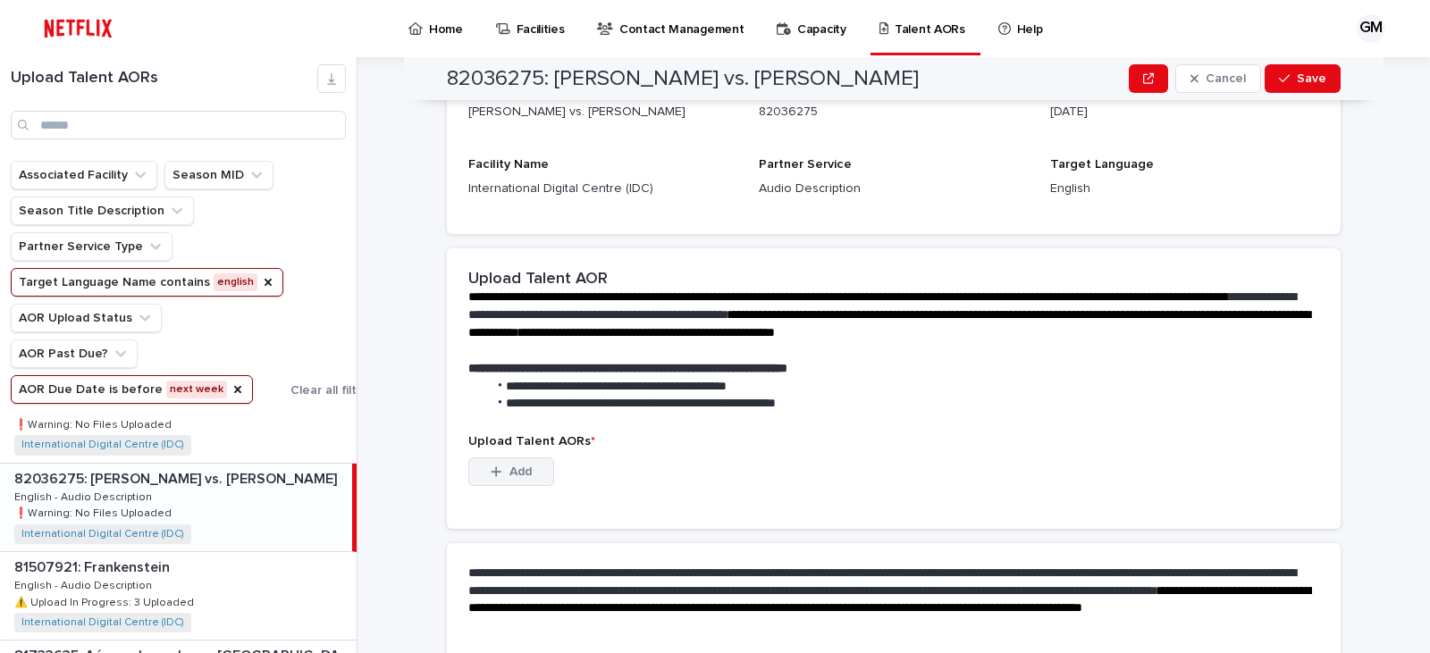
click at [528, 464] on button "Add" at bounding box center [511, 472] width 86 height 29
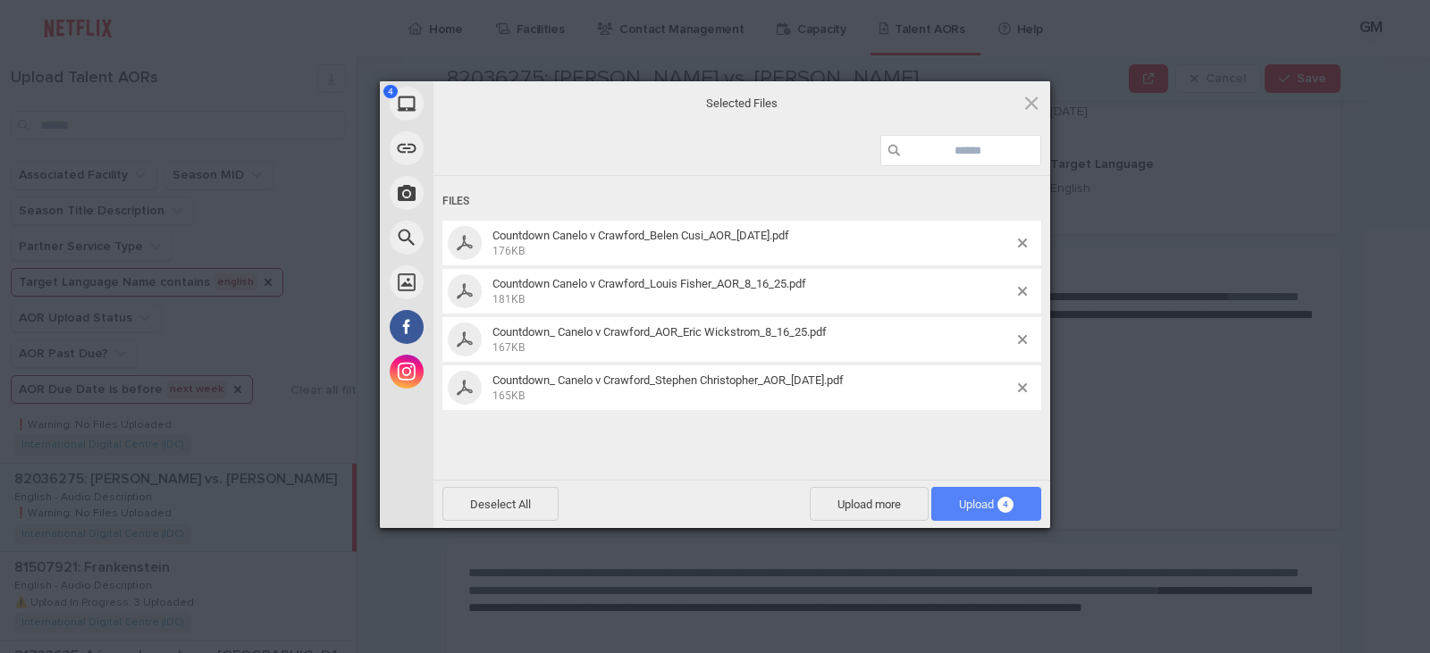
click at [975, 510] on span "Upload 4" at bounding box center [986, 504] width 55 height 13
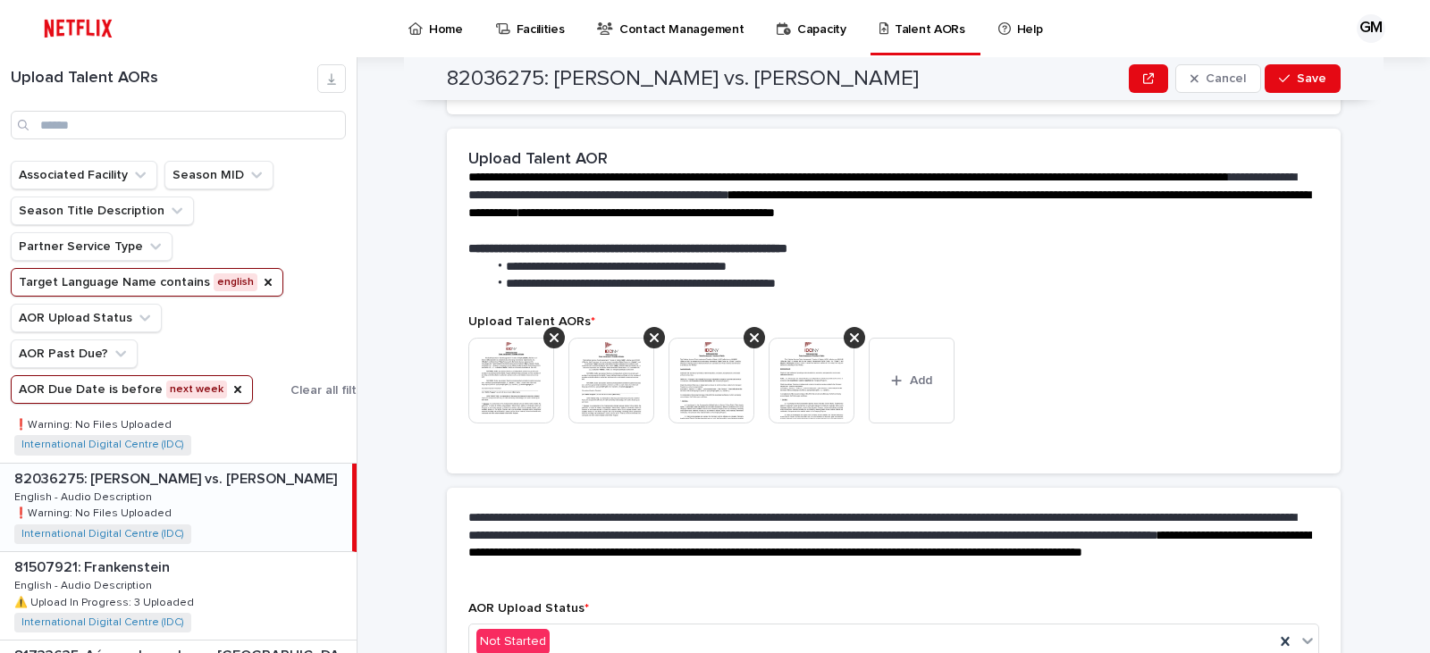
scroll to position [395, 0]
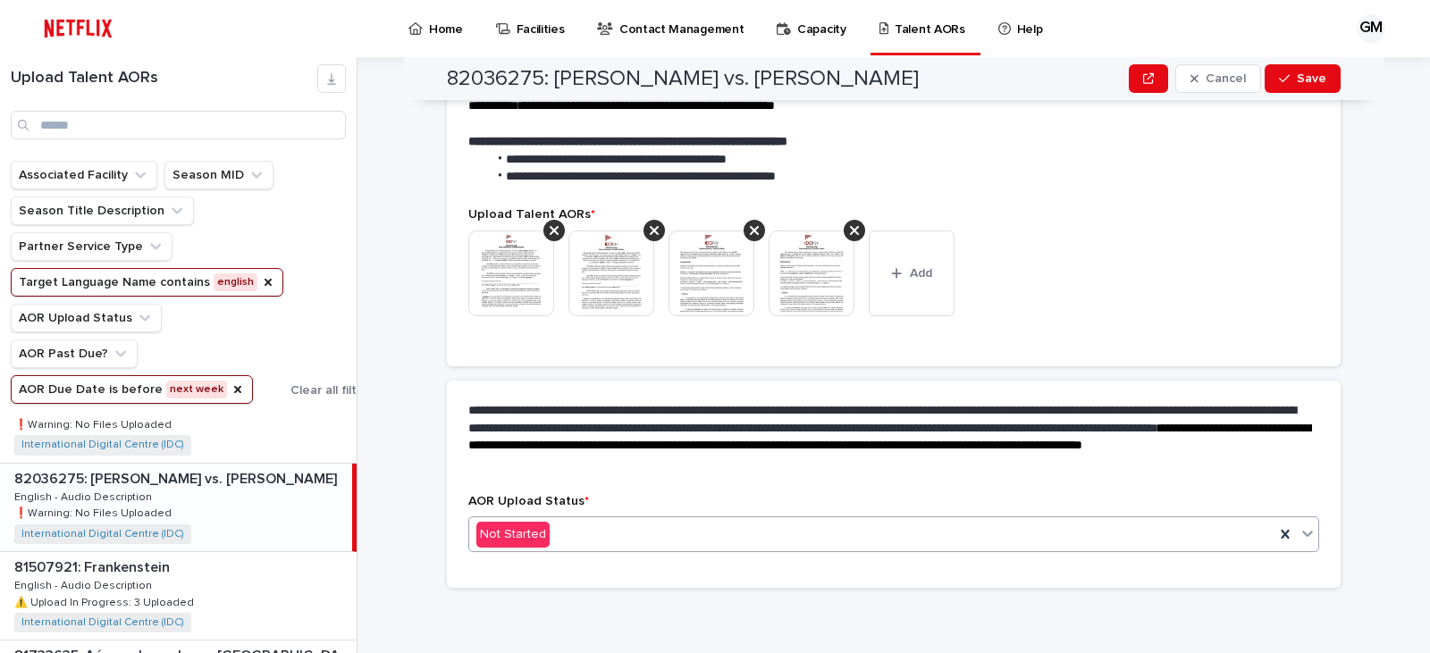
click at [1307, 535] on icon at bounding box center [1308, 534] width 18 height 18
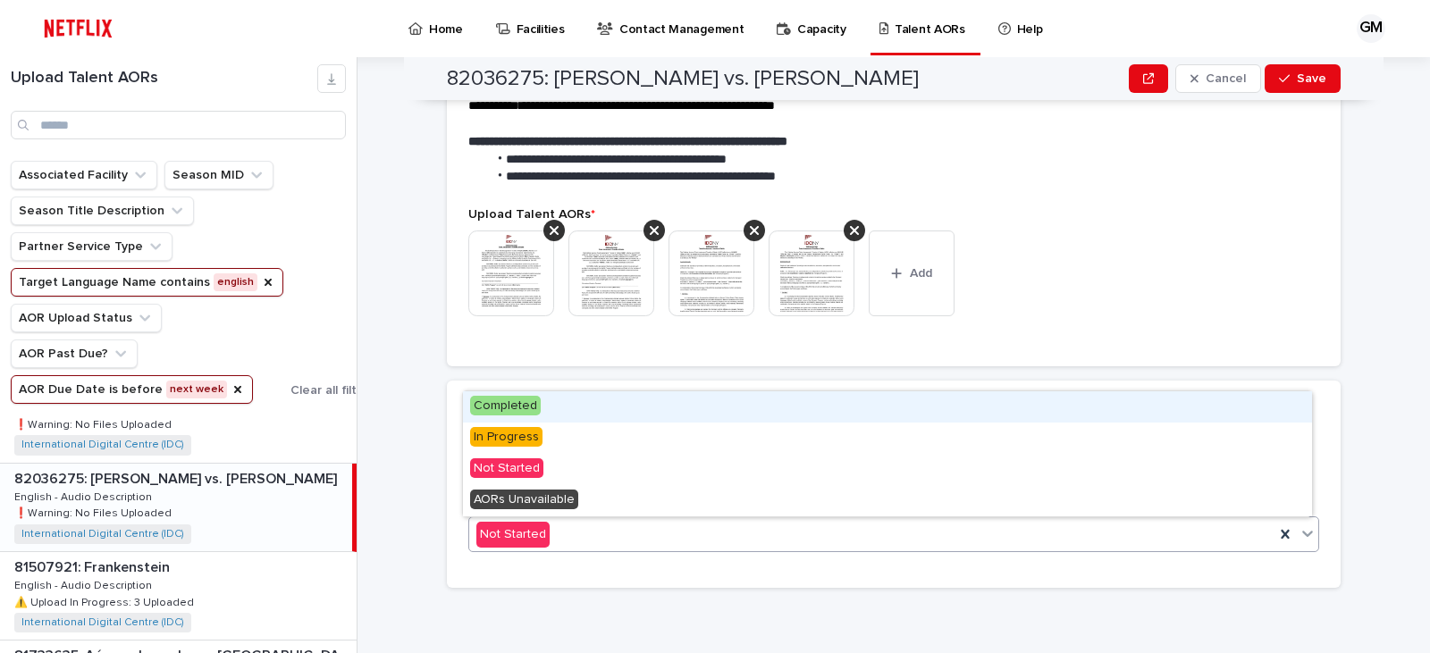
click at [841, 417] on div "Completed" at bounding box center [887, 406] width 849 height 31
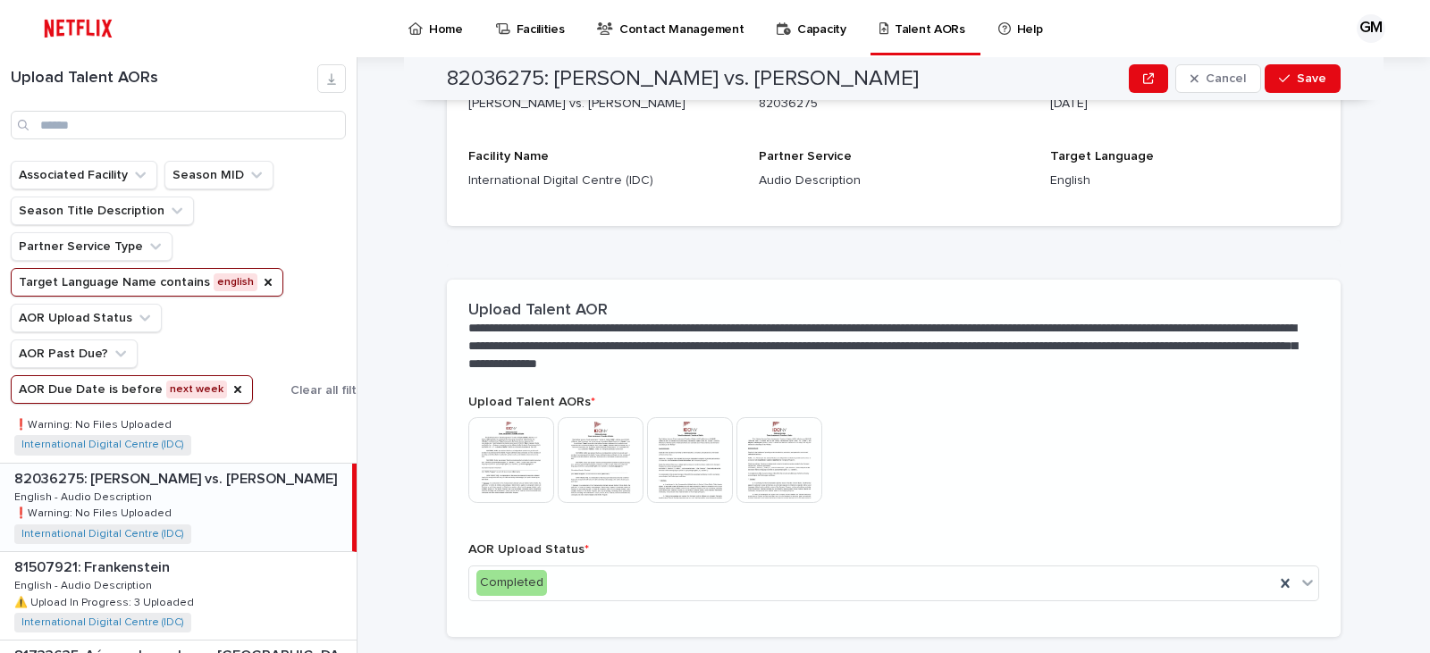
scroll to position [289, 0]
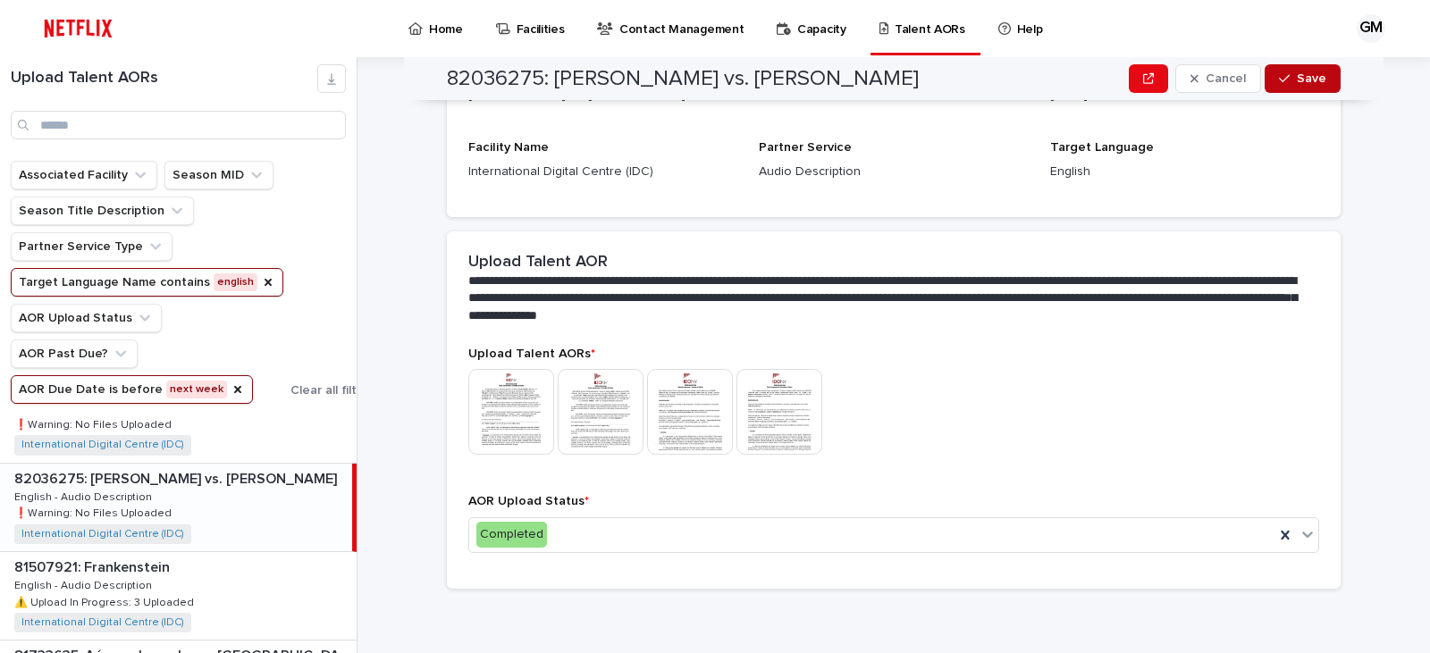
click at [1311, 77] on span "Save" at bounding box center [1311, 78] width 29 height 13
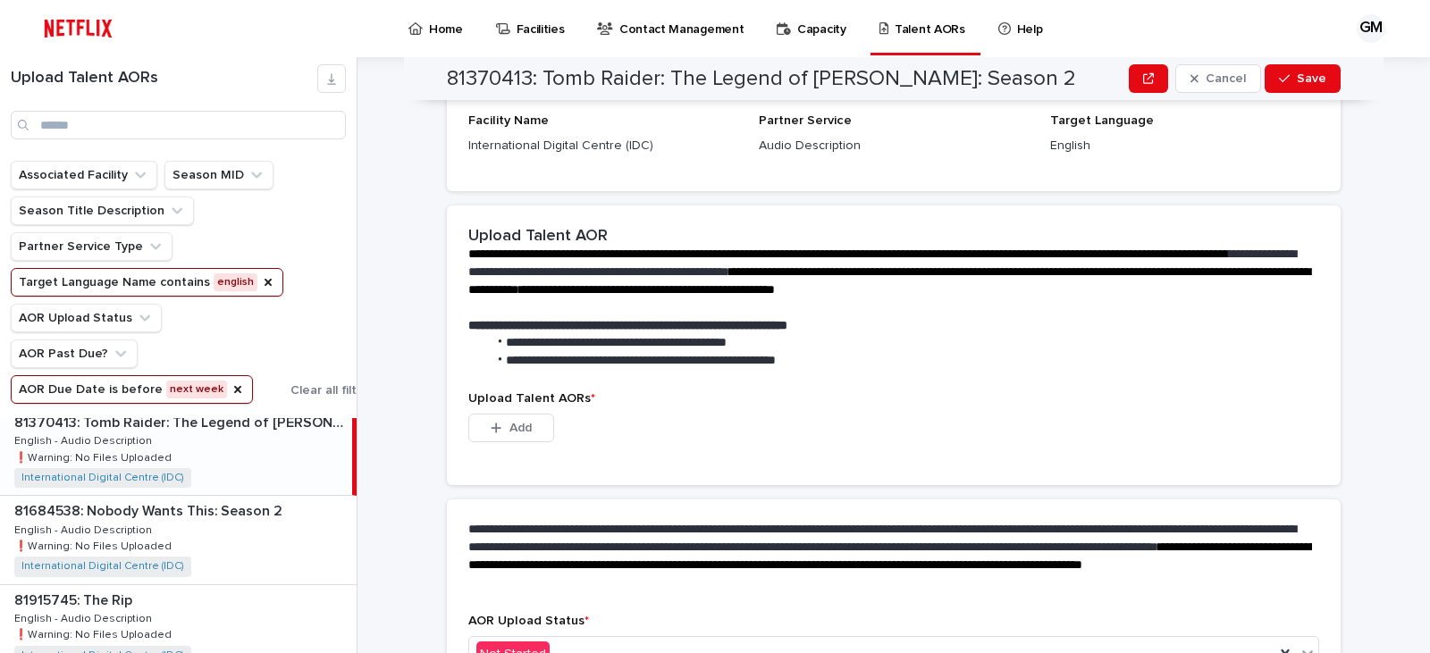
scroll to position [0, 0]
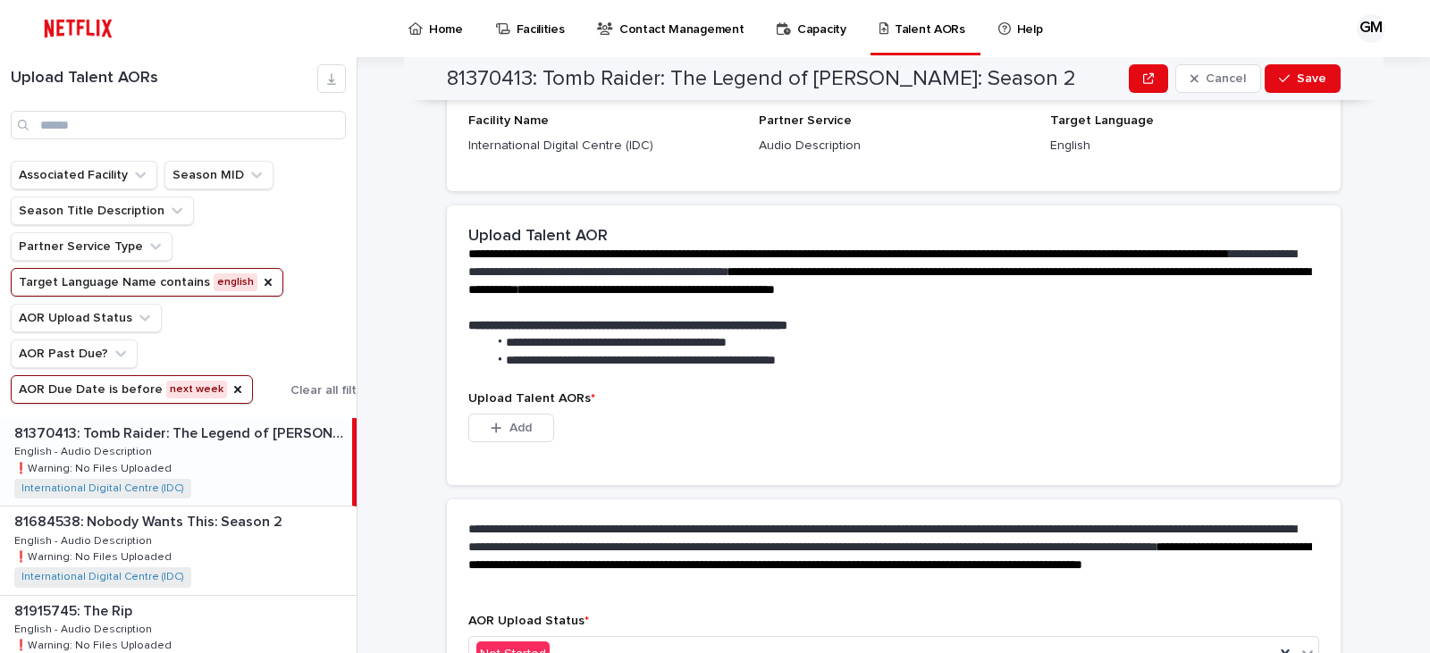
click at [273, 462] on div "81370413: Tomb Raider: The Legend of [PERSON_NAME]: Season 2 81370413: Tomb Rai…" at bounding box center [176, 462] width 352 height 88
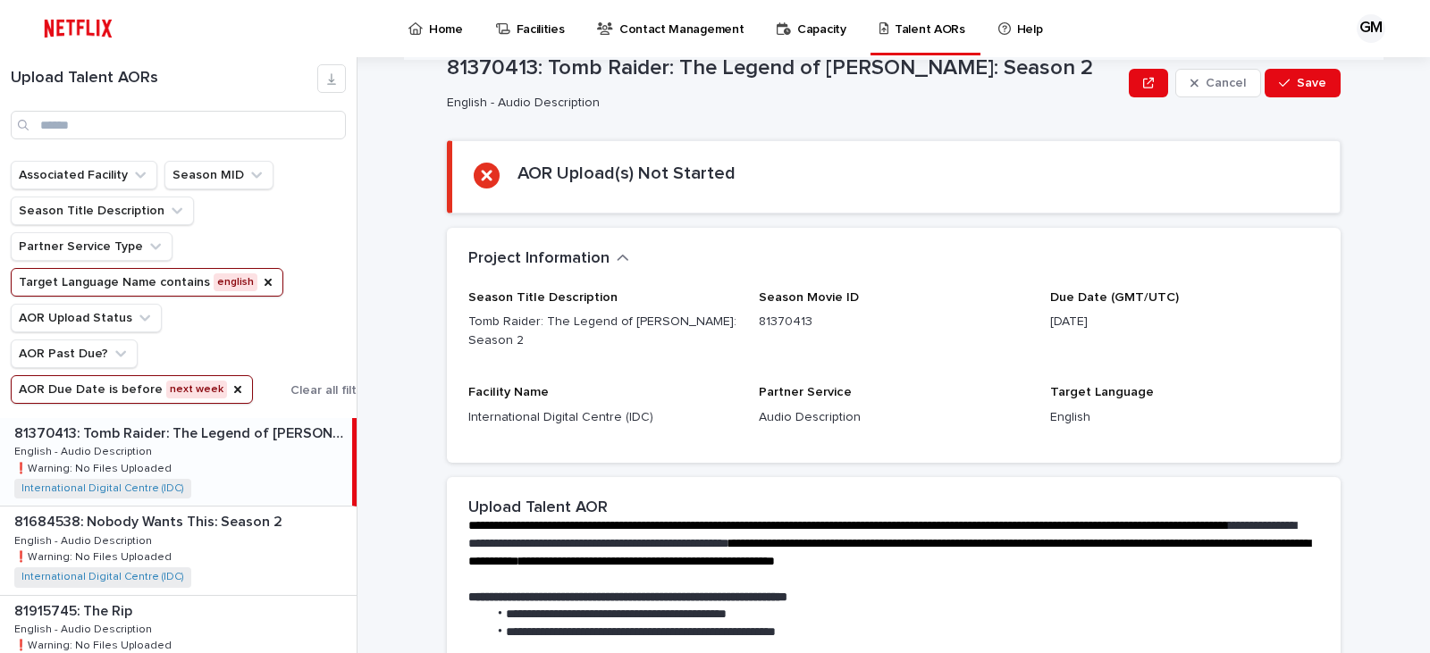
scroll to position [28, 0]
